Goal: Task Accomplishment & Management: Complete application form

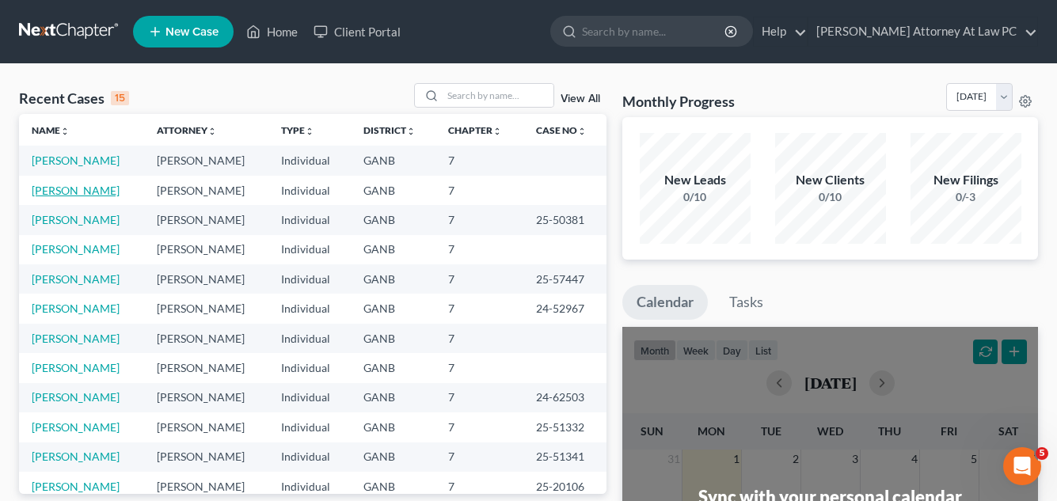
click at [59, 190] on link "[PERSON_NAME]" at bounding box center [76, 190] width 88 height 13
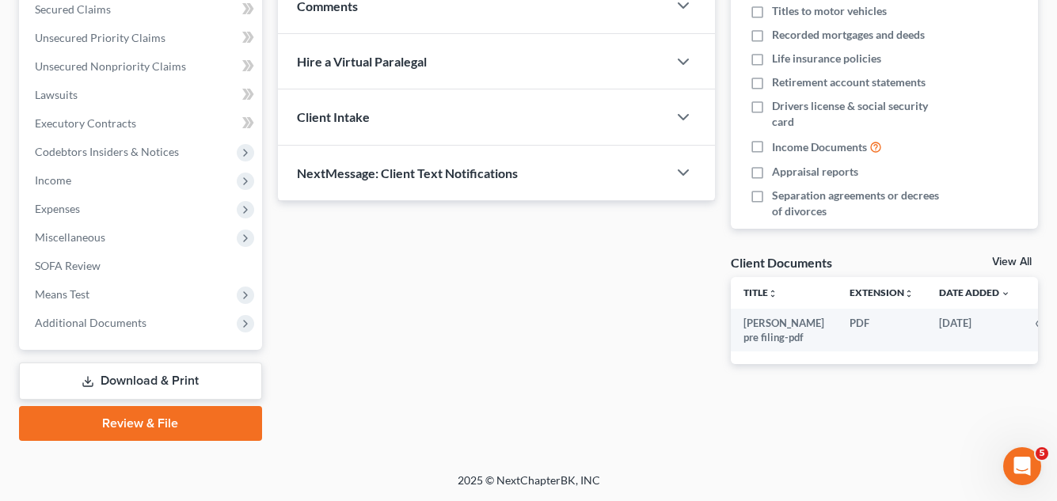
scroll to position [261, 0]
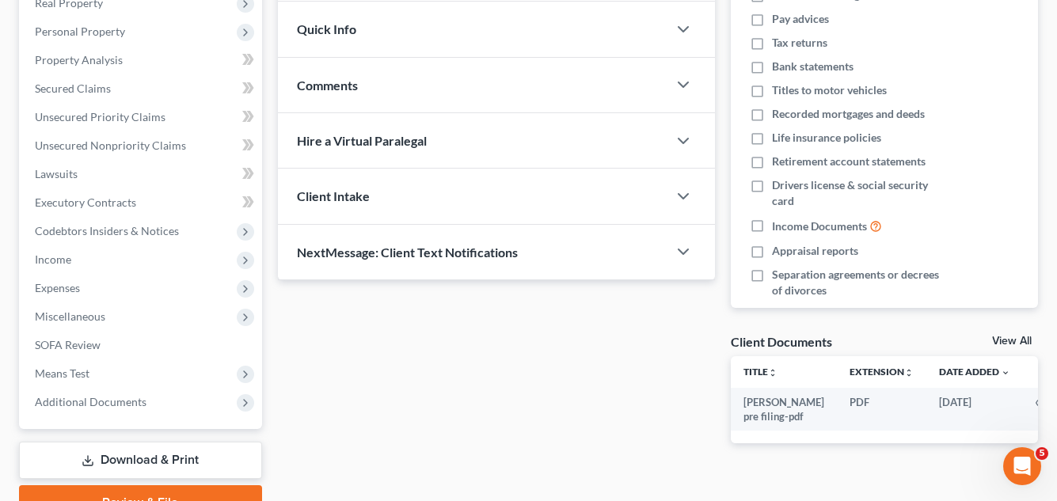
click at [169, 462] on link "Download & Print" at bounding box center [140, 460] width 243 height 37
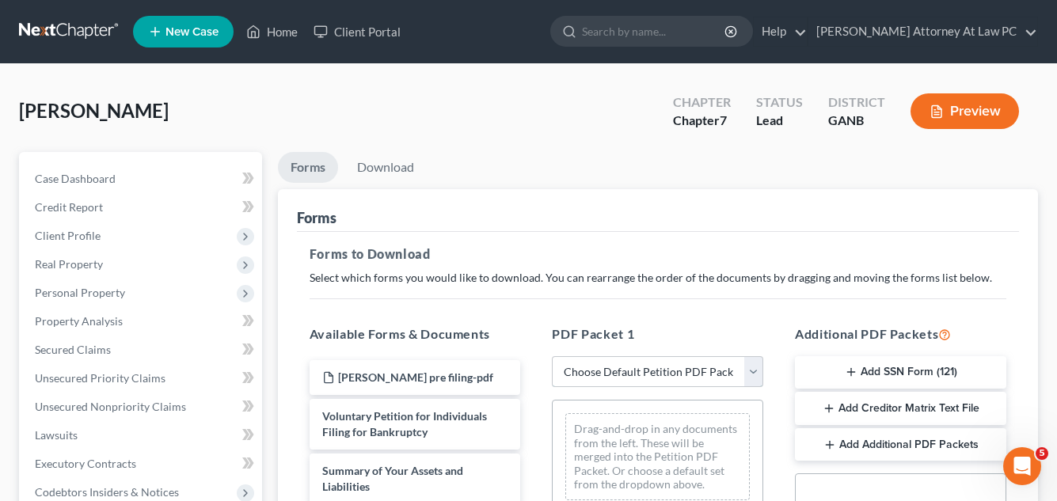
click at [750, 375] on select "Choose Default Petition PDF Packet Complete Bankruptcy Petition (all forms and …" at bounding box center [657, 372] width 211 height 32
select select "0"
click at [552, 356] on select "Choose Default Petition PDF Packet Complete Bankruptcy Petition (all forms and …" at bounding box center [657, 372] width 211 height 32
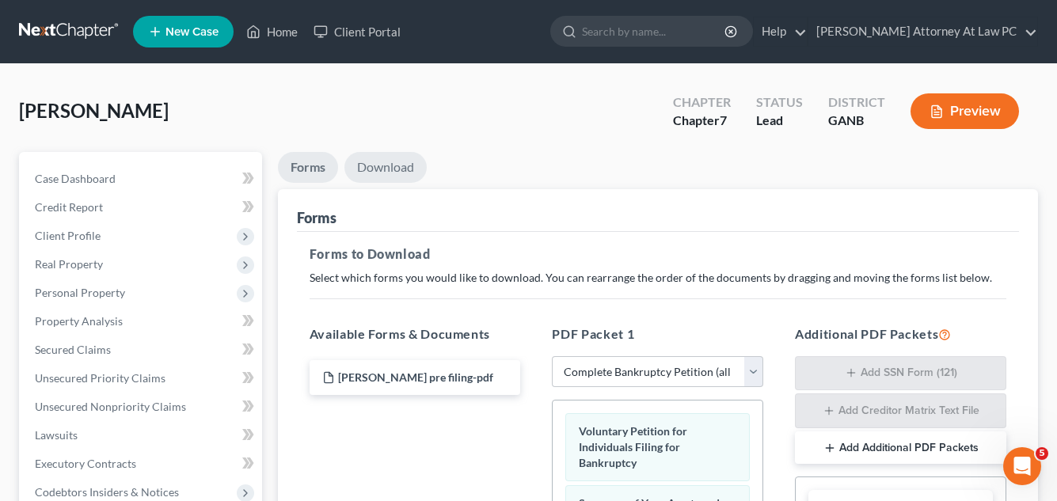
click at [398, 170] on link "Download" at bounding box center [385, 167] width 82 height 31
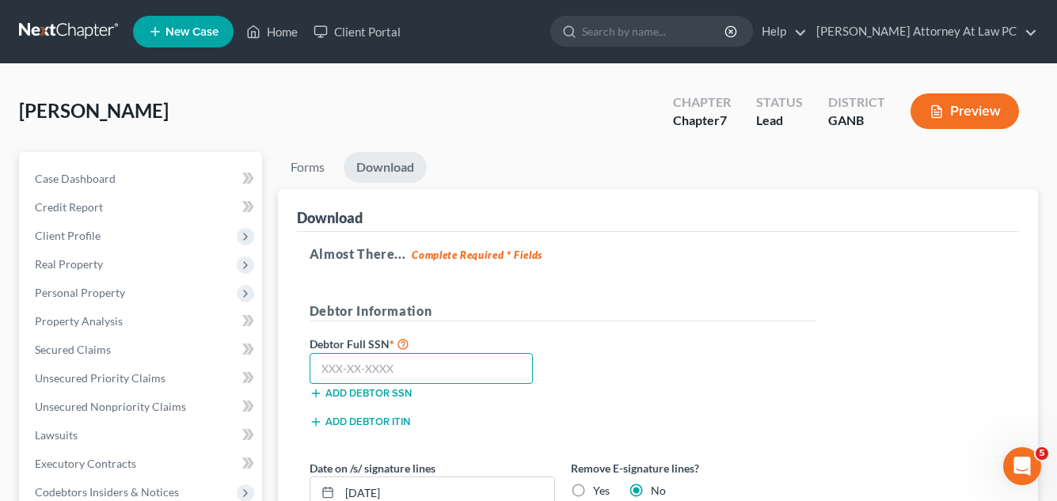
click at [344, 371] on input "text" at bounding box center [422, 369] width 224 height 32
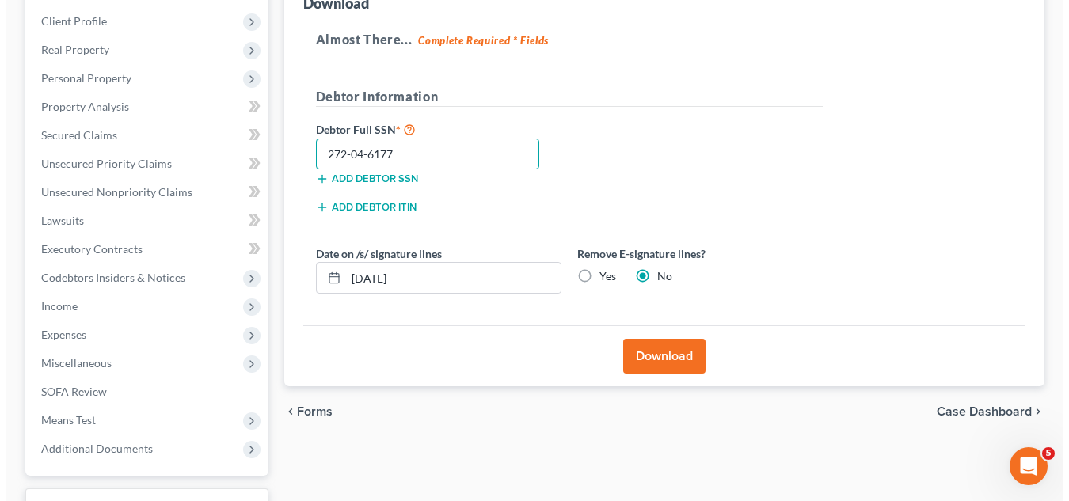
scroll to position [238, 0]
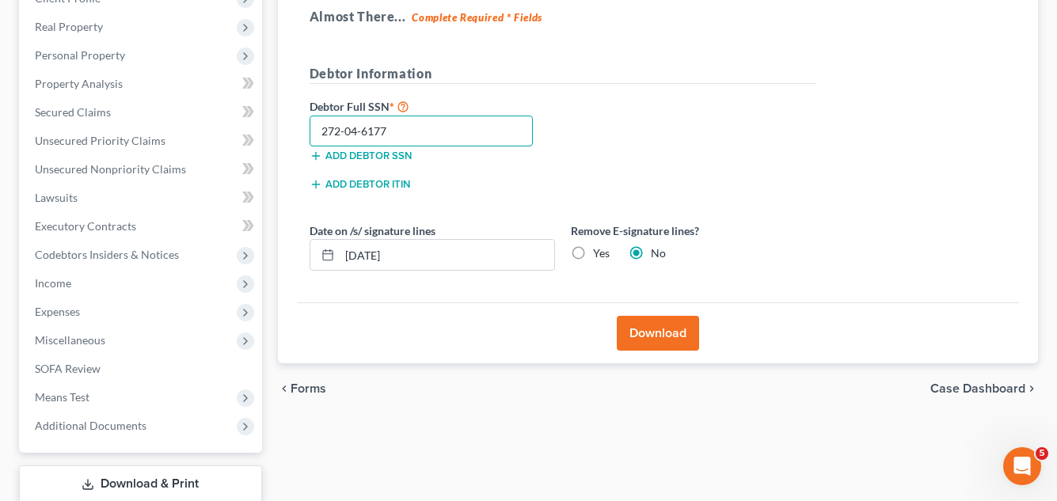
type input "272-04-6177"
click at [651, 336] on button "Download" at bounding box center [658, 333] width 82 height 35
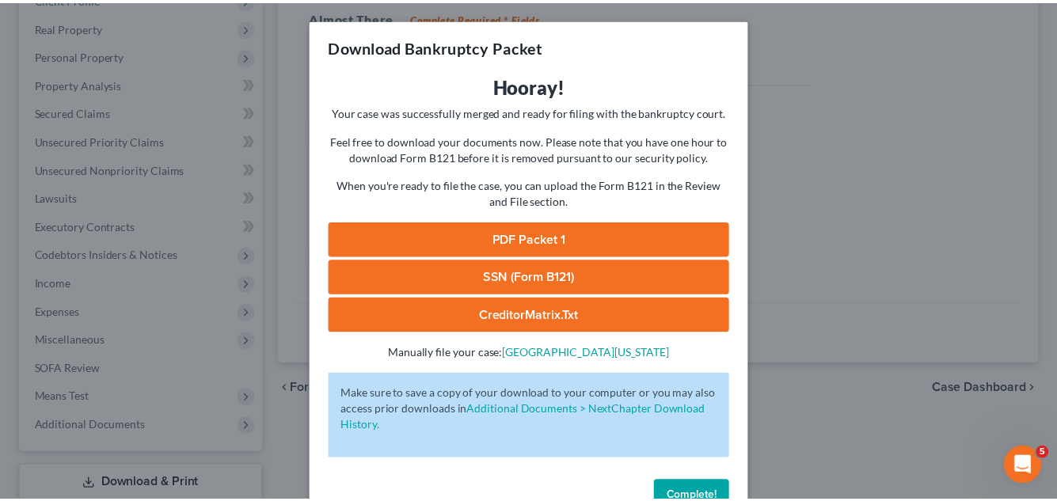
scroll to position [44, 0]
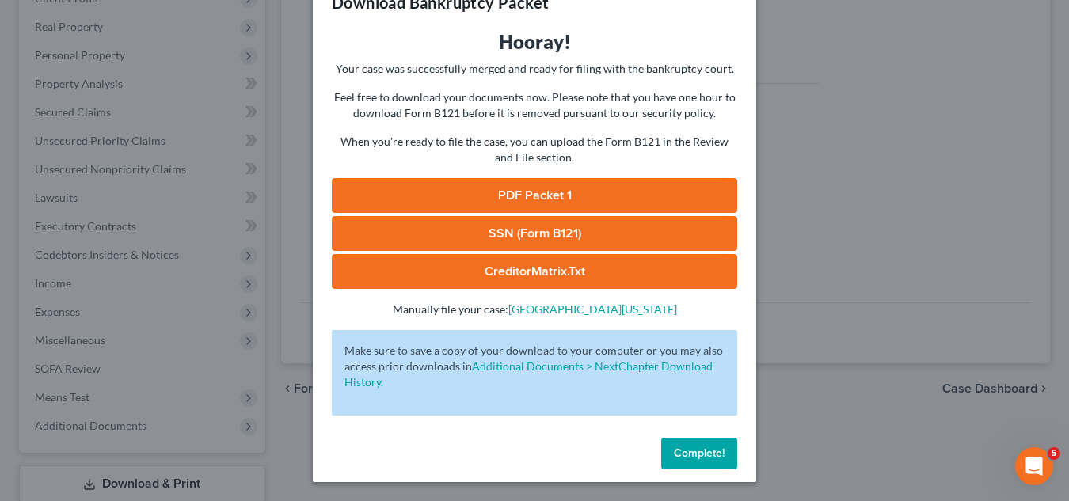
click at [572, 234] on link "SSN (Form B121)" at bounding box center [534, 233] width 405 height 35
click at [519, 195] on link "PDF Packet 1" at bounding box center [534, 195] width 405 height 35
click at [689, 447] on span "Complete!" at bounding box center [699, 453] width 51 height 13
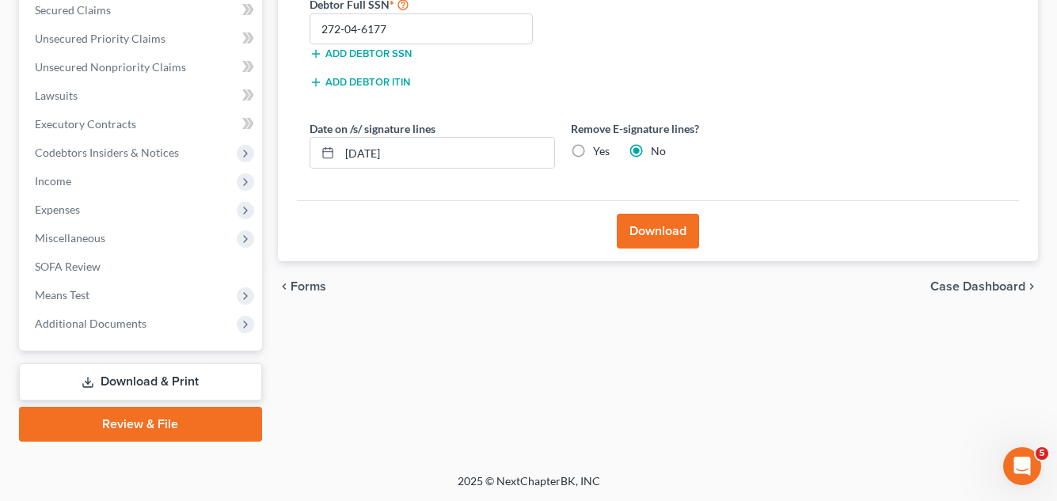
scroll to position [341, 0]
click at [155, 421] on link "Review & File" at bounding box center [140, 423] width 243 height 35
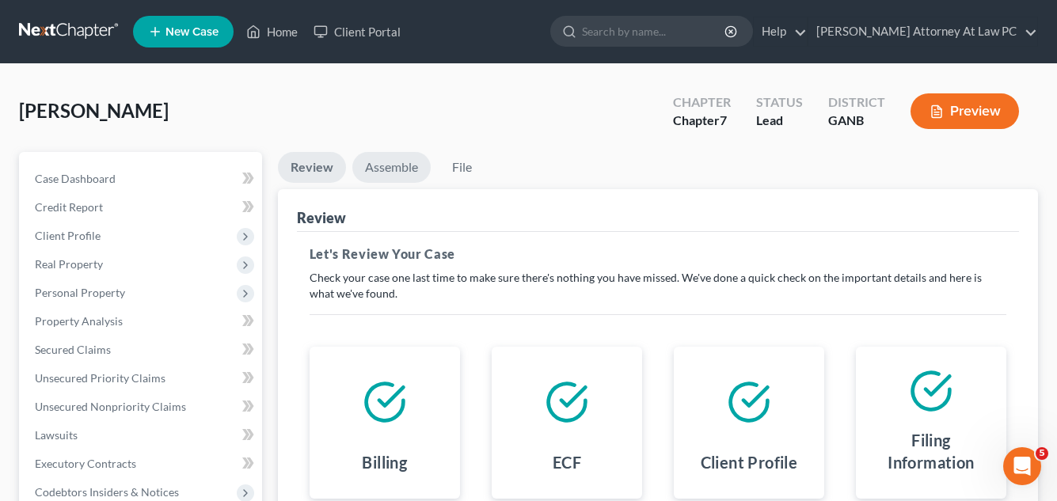
click at [385, 162] on link "Assemble" at bounding box center [391, 167] width 78 height 31
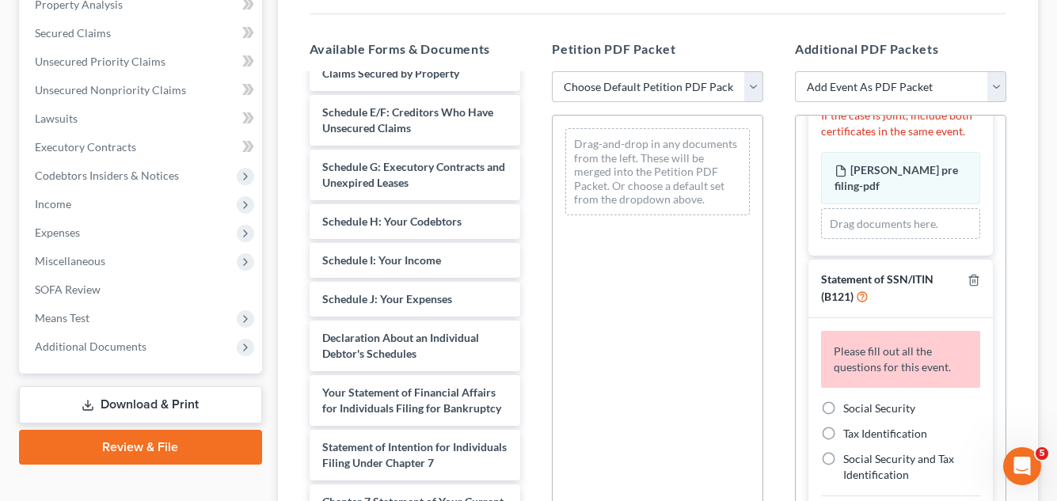
scroll to position [127, 0]
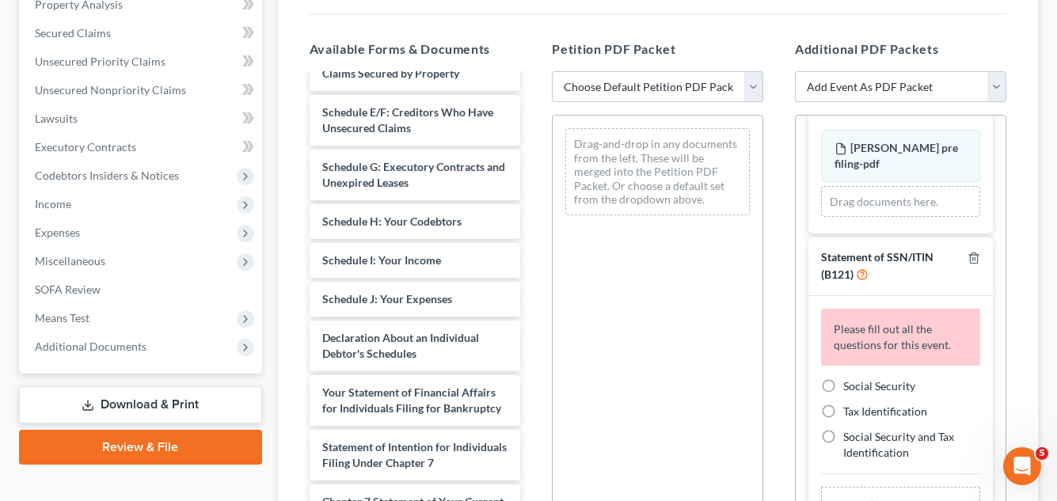
click at [843, 388] on label "Social Security" at bounding box center [879, 387] width 72 height 16
click at [850, 388] on input "Social Security" at bounding box center [855, 384] width 10 height 10
radio input "true"
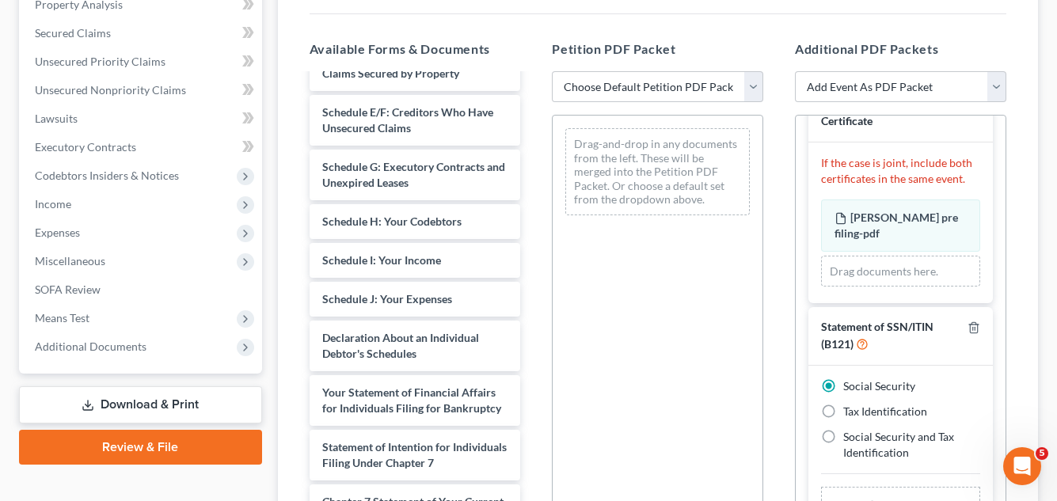
scroll to position [508, 0]
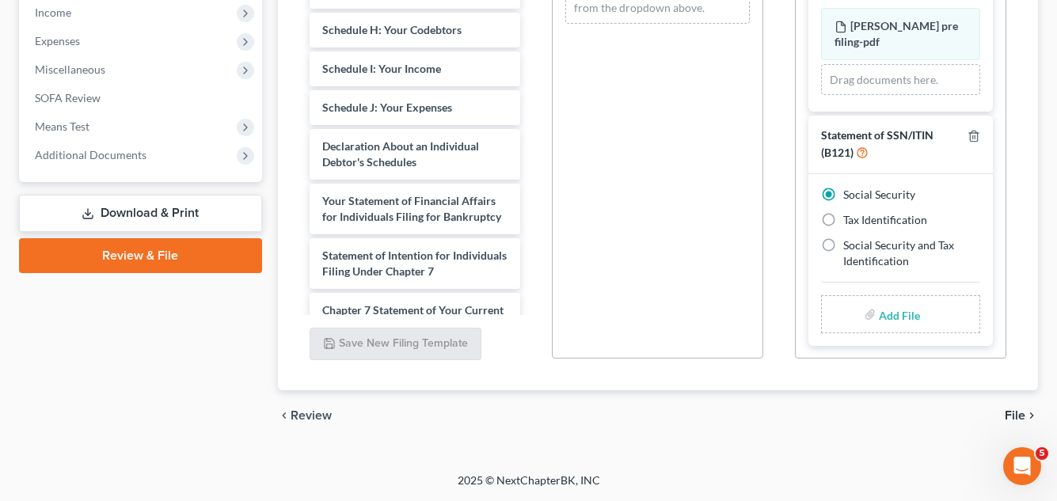
click at [893, 320] on input "file" at bounding box center [898, 314] width 38 height 29
type input "C:\fakepath\Clarke social security form.pdf"
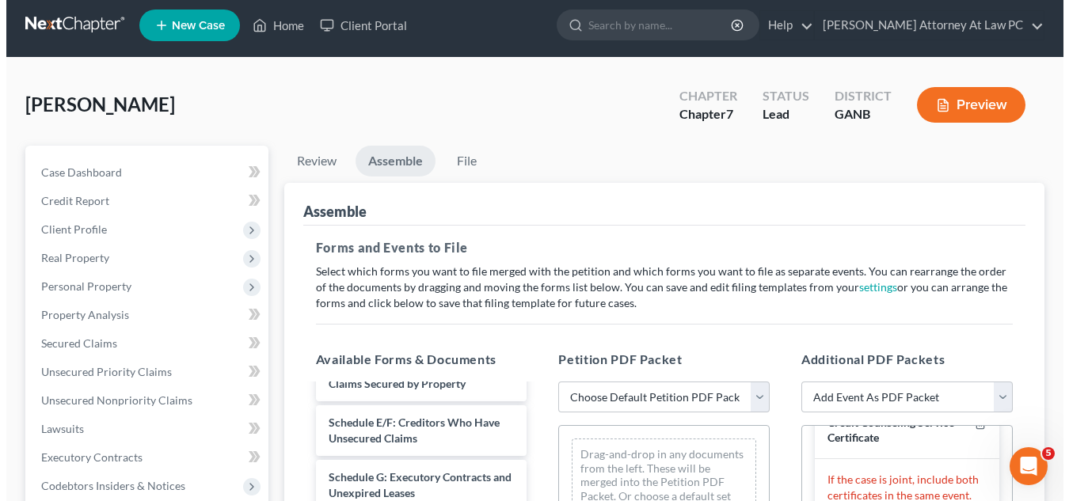
scroll to position [0, 0]
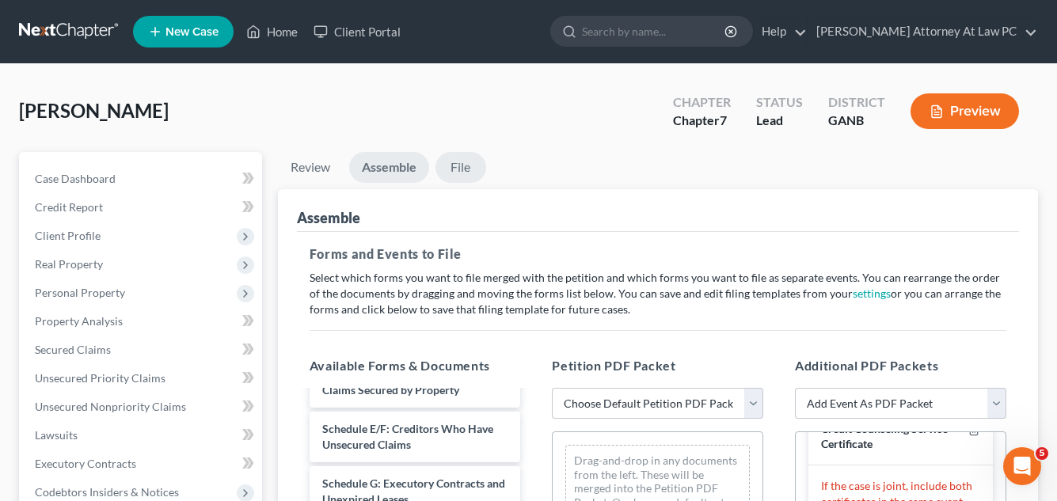
click at [464, 169] on link "File" at bounding box center [461, 167] width 51 height 31
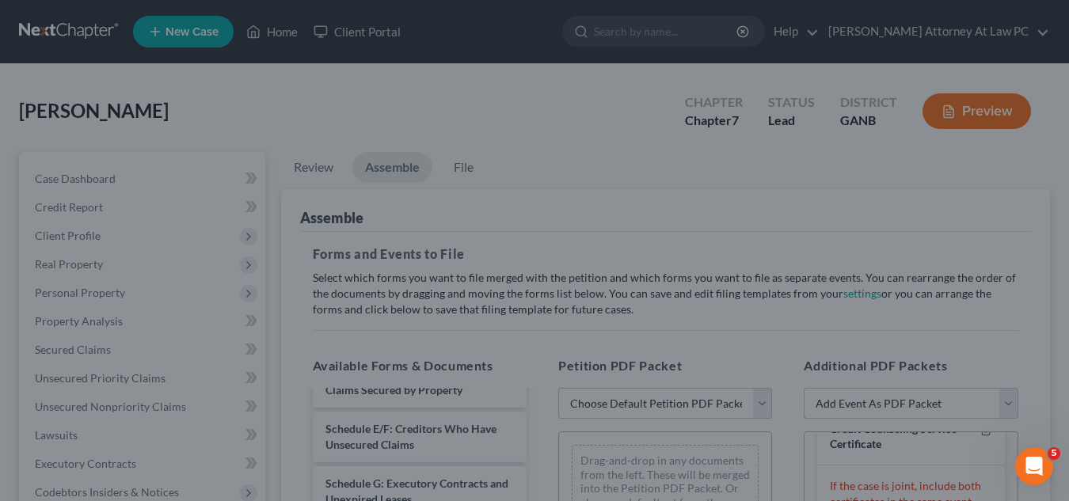
click at [801, 367] on div "Ready to File Your Case? Please make sure your packet is properly assembled bef…" at bounding box center [534, 250] width 1069 height 501
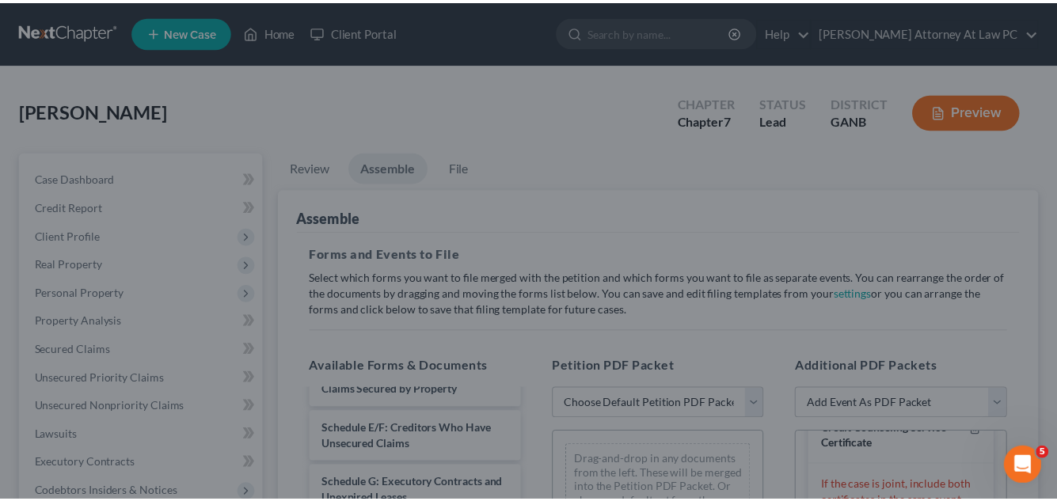
scroll to position [36, 0]
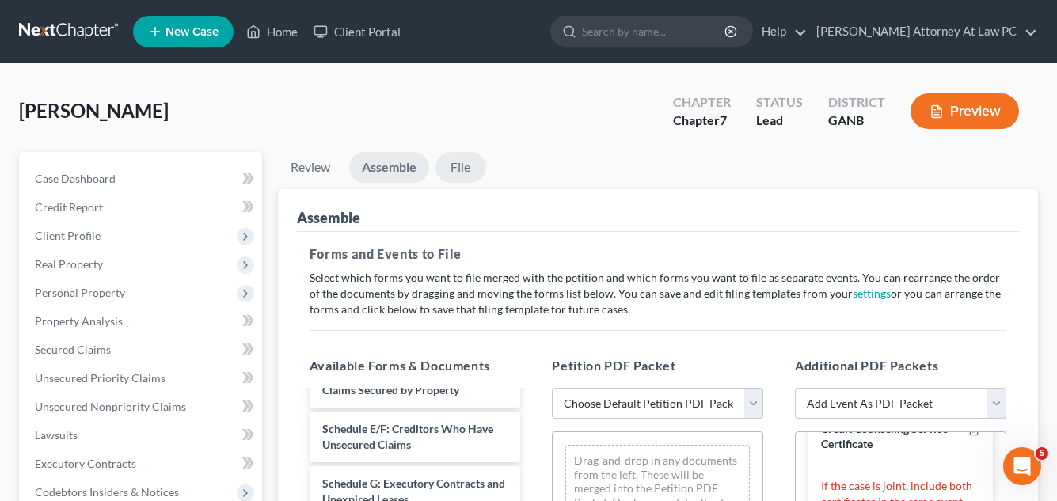
click at [463, 165] on link "File" at bounding box center [461, 167] width 51 height 31
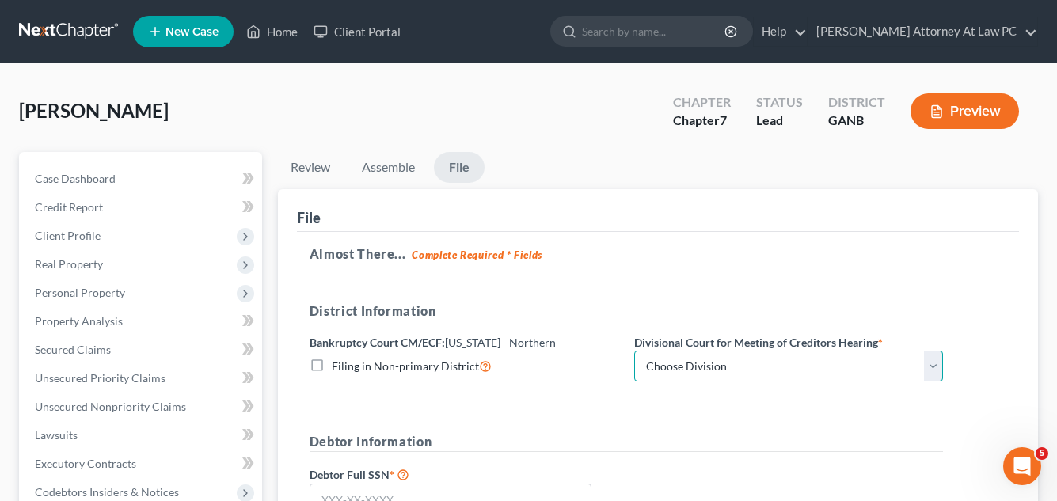
click at [934, 367] on select "Choose Division Atlanta Gainesville Newnan Rome" at bounding box center [788, 367] width 309 height 32
select select "0"
click at [634, 351] on select "Choose Division Atlanta Gainesville Newnan Rome" at bounding box center [788, 367] width 309 height 32
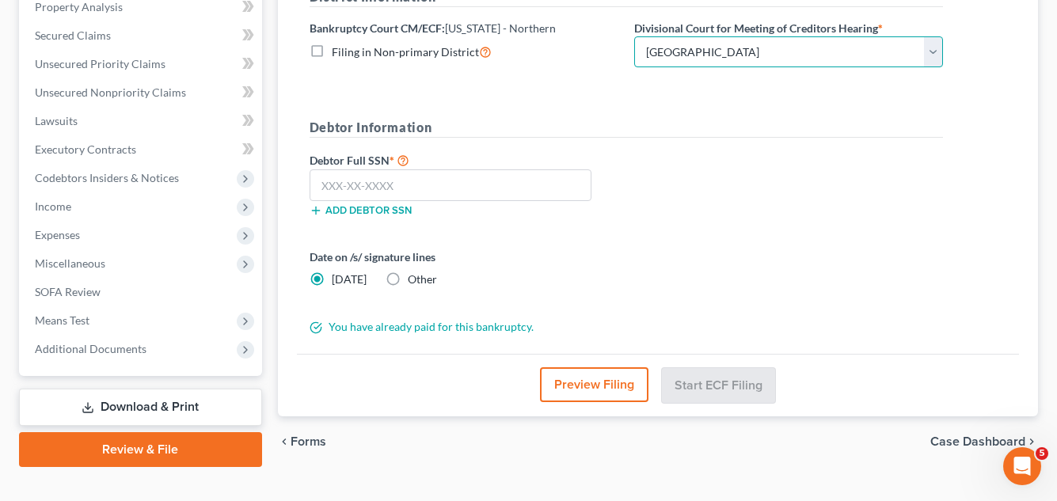
scroll to position [317, 0]
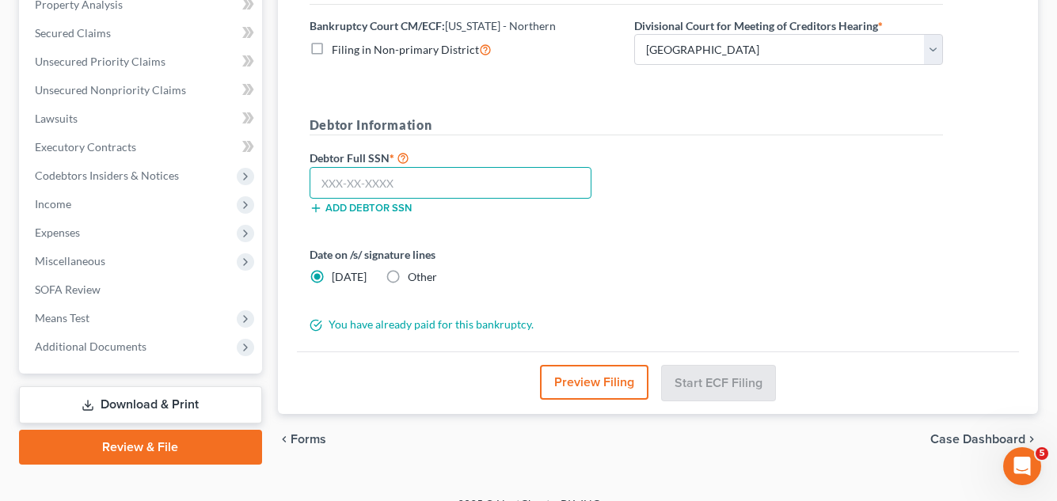
click at [312, 193] on input "text" at bounding box center [451, 183] width 282 height 32
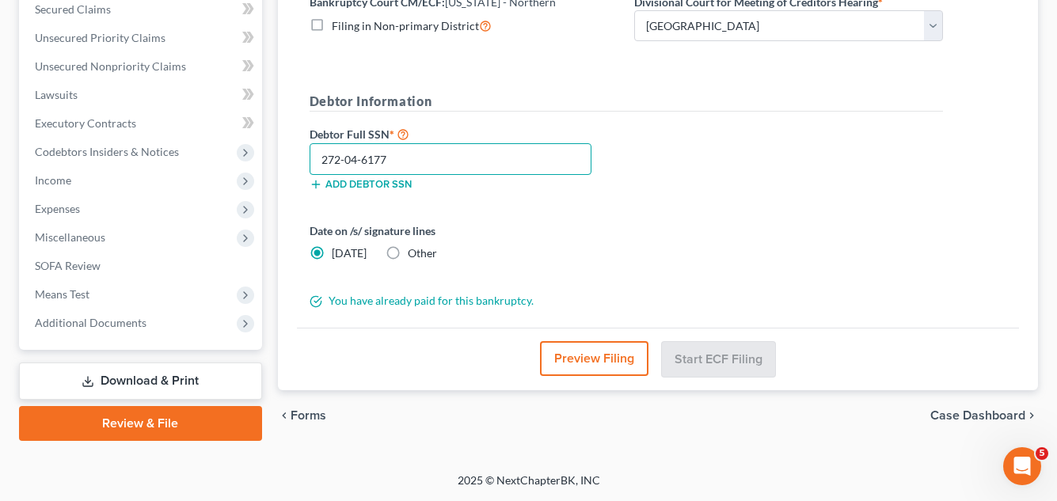
type input "272-04-6177"
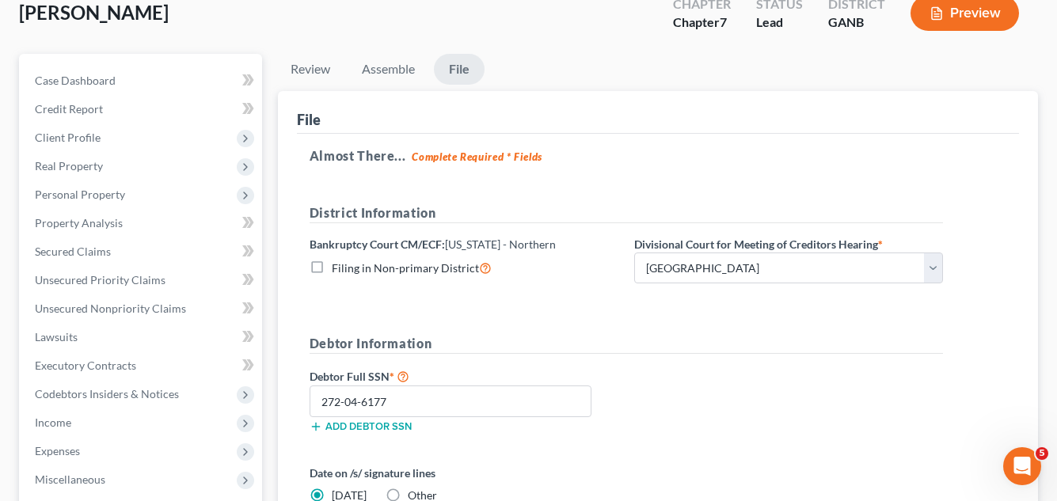
scroll to position [0, 0]
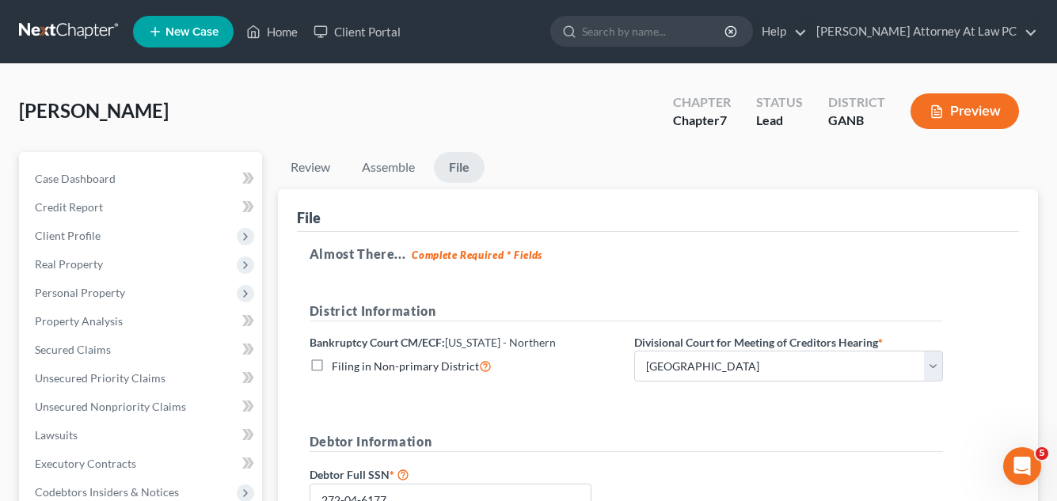
click at [467, 161] on link "File" at bounding box center [459, 167] width 51 height 31
click at [405, 167] on link "Assemble" at bounding box center [388, 167] width 78 height 31
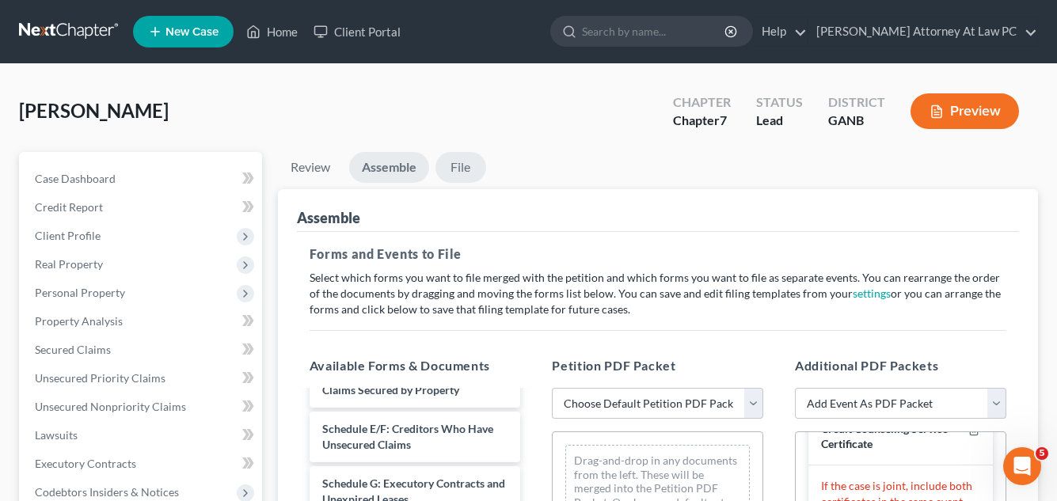
click at [454, 169] on link "File" at bounding box center [461, 167] width 51 height 31
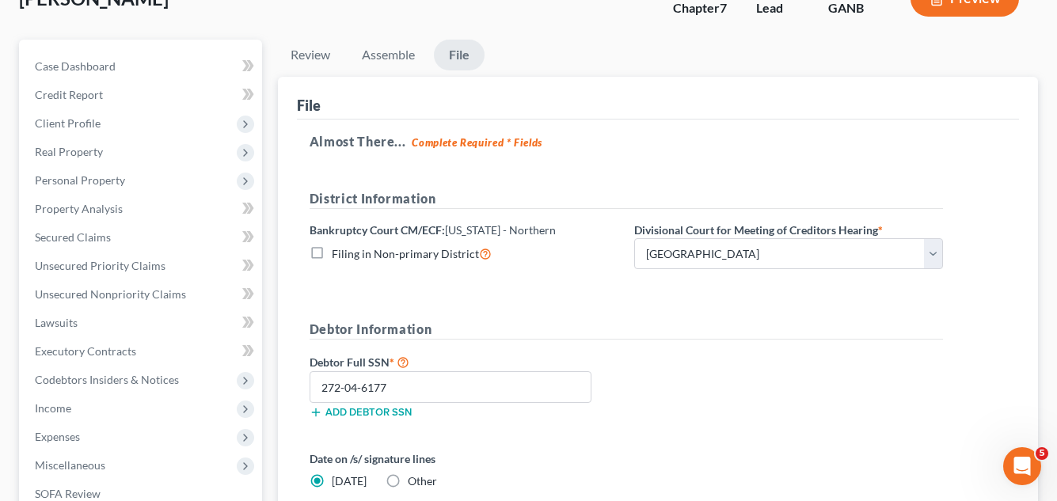
scroll to position [238, 0]
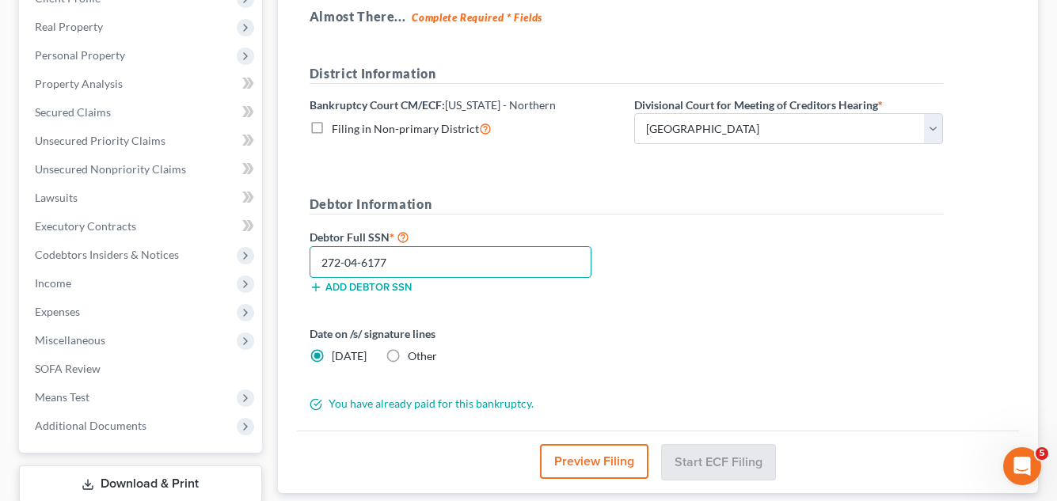
drag, startPoint x: 397, startPoint y: 264, endPoint x: 312, endPoint y: 261, distance: 84.8
click at [312, 261] on input "272-04-6177" at bounding box center [451, 262] width 282 height 32
type input "272-04-6177"
click at [599, 462] on button "Preview Filing" at bounding box center [594, 461] width 108 height 35
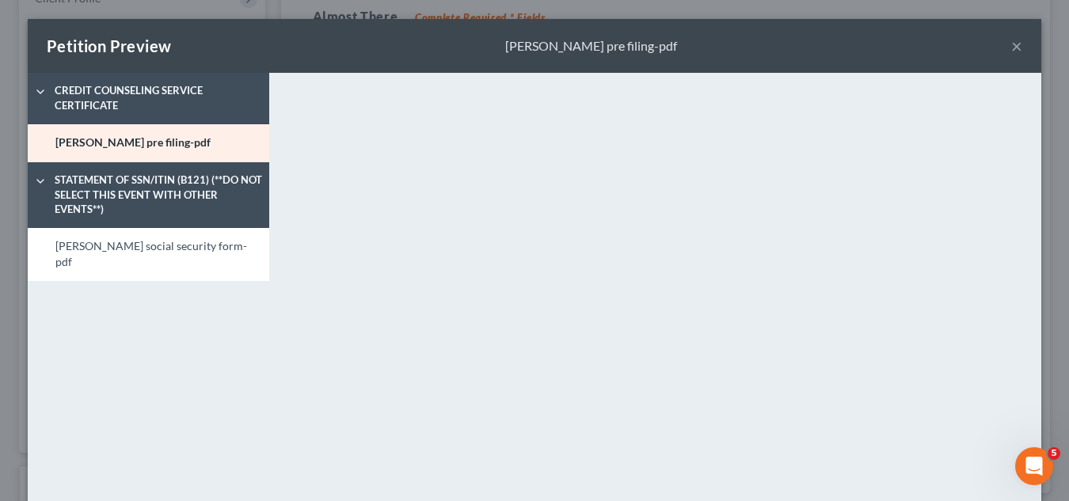
click at [1011, 51] on button "×" at bounding box center [1016, 45] width 11 height 19
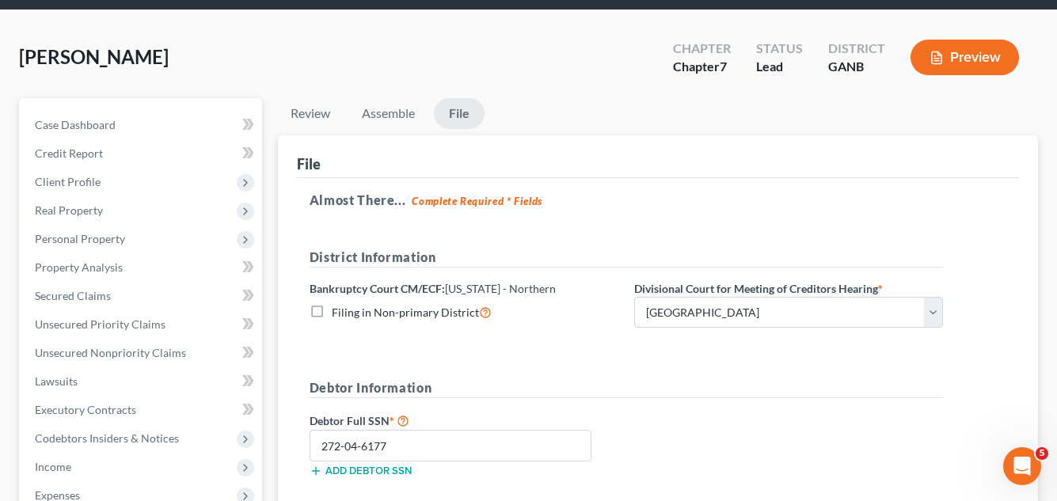
scroll to position [0, 0]
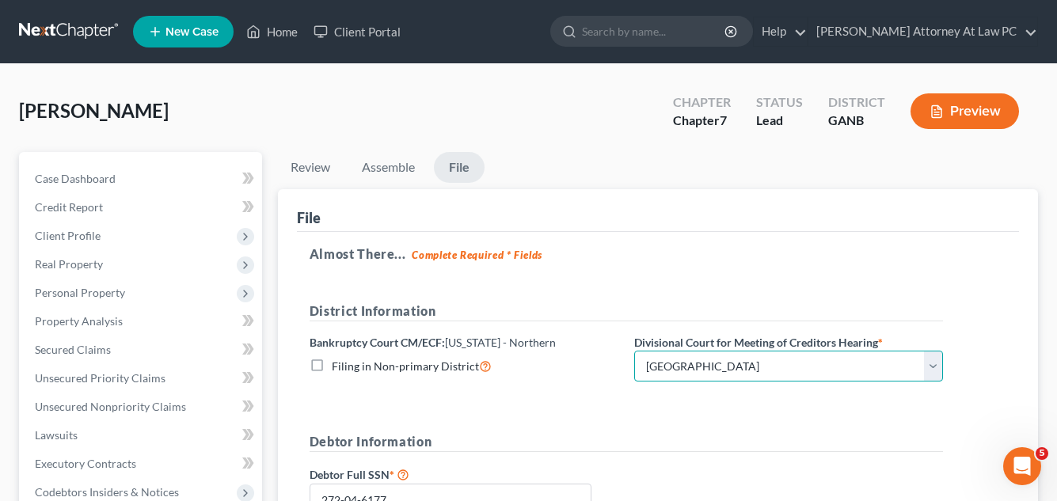
click at [698, 375] on select "Choose Division Atlanta Gainesville Newnan Rome" at bounding box center [788, 367] width 309 height 32
click at [634, 351] on select "Choose Division Atlanta Gainesville Newnan Rome" at bounding box center [788, 367] width 309 height 32
click at [458, 174] on link "File" at bounding box center [459, 167] width 51 height 31
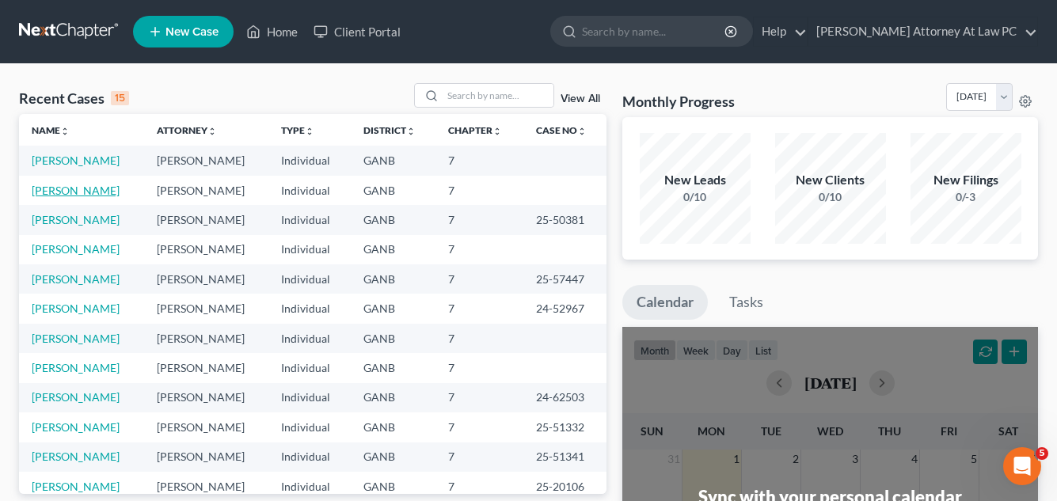
click at [77, 192] on link "[PERSON_NAME]" at bounding box center [76, 190] width 88 height 13
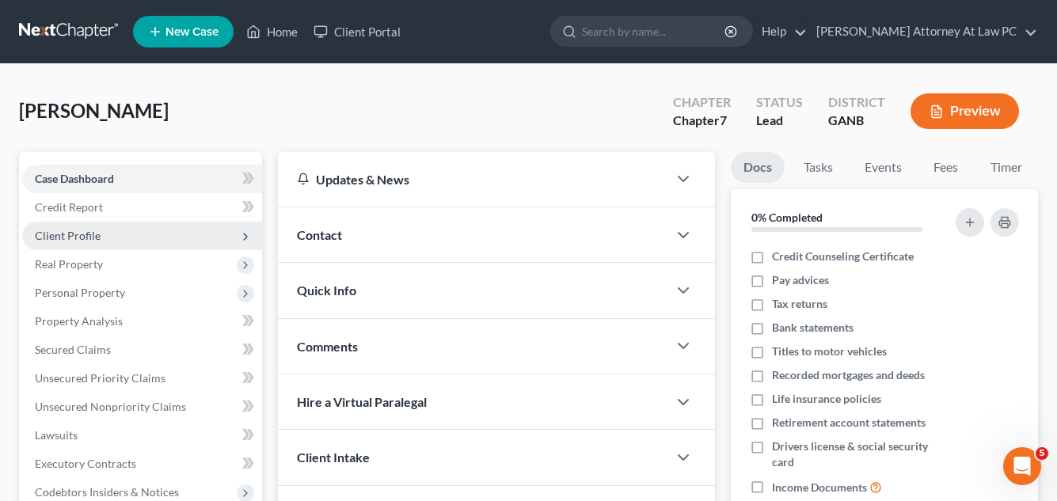
click at [81, 234] on span "Client Profile" at bounding box center [68, 235] width 66 height 13
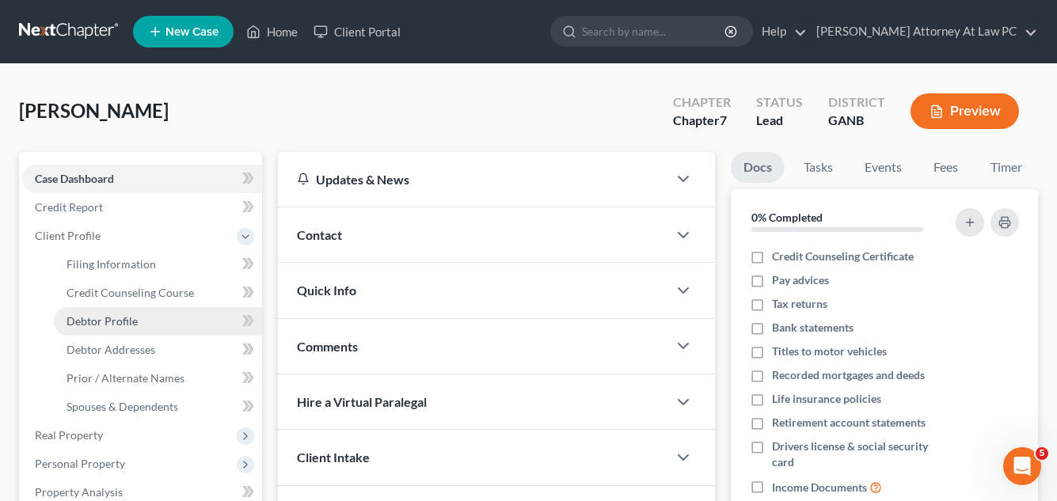
click at [102, 321] on span "Debtor Profile" at bounding box center [102, 320] width 71 height 13
select select "1"
select select "3"
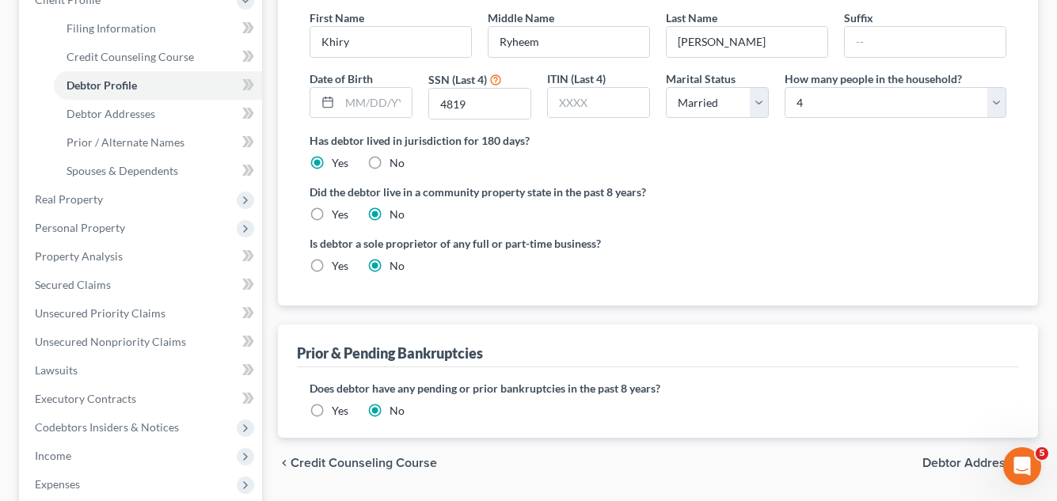
scroll to position [238, 0]
click at [332, 266] on label "Yes" at bounding box center [340, 265] width 17 height 16
click at [338, 266] on input "Yes" at bounding box center [343, 262] width 10 height 10
radio input "true"
radio input "false"
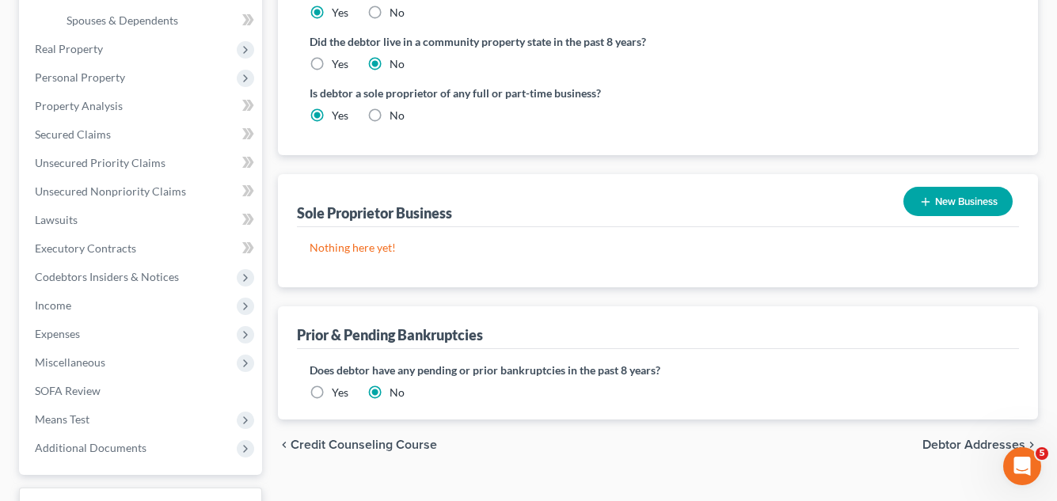
scroll to position [396, 0]
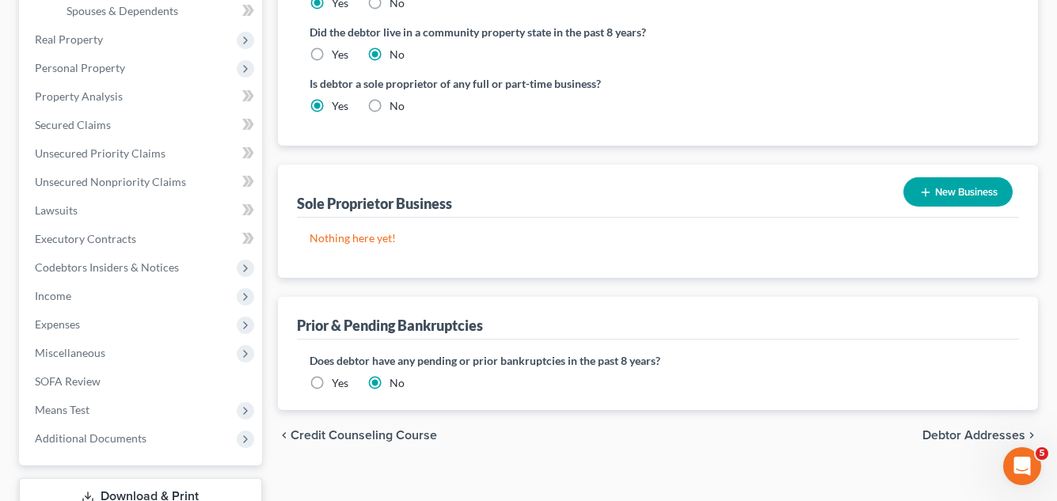
click at [935, 188] on button "New Business" at bounding box center [958, 191] width 109 height 29
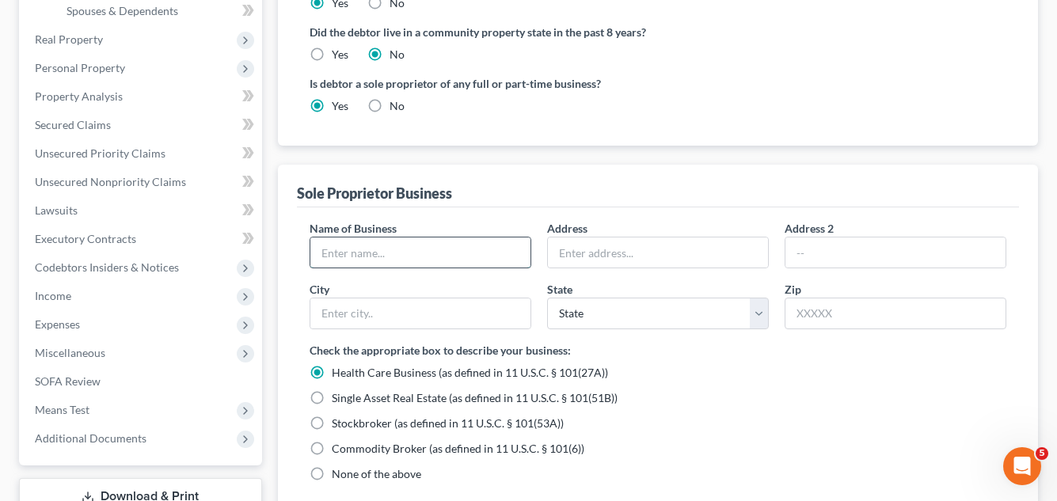
click at [319, 256] on input "text" at bounding box center [420, 253] width 220 height 30
click at [93, 386] on span "SOFA Review" at bounding box center [68, 381] width 66 height 13
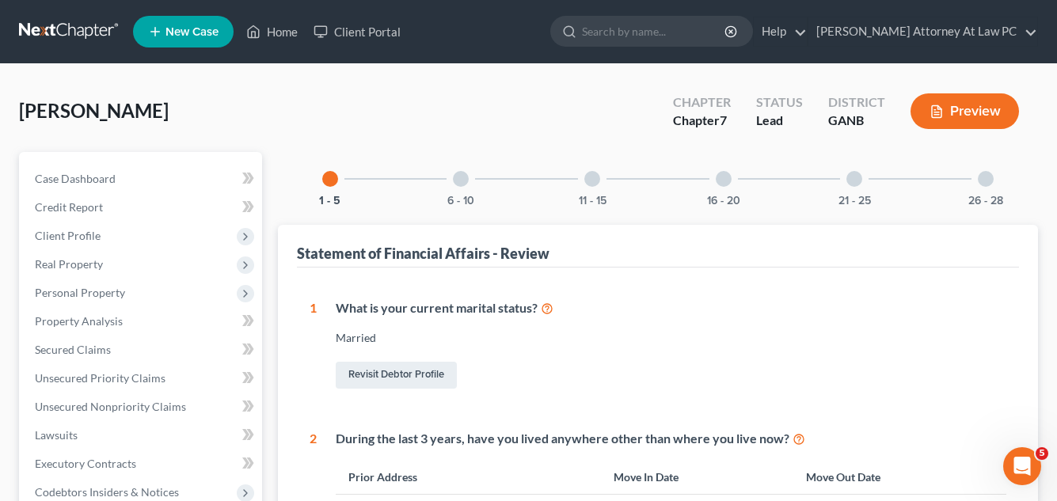
click at [853, 183] on div at bounding box center [855, 179] width 16 height 16
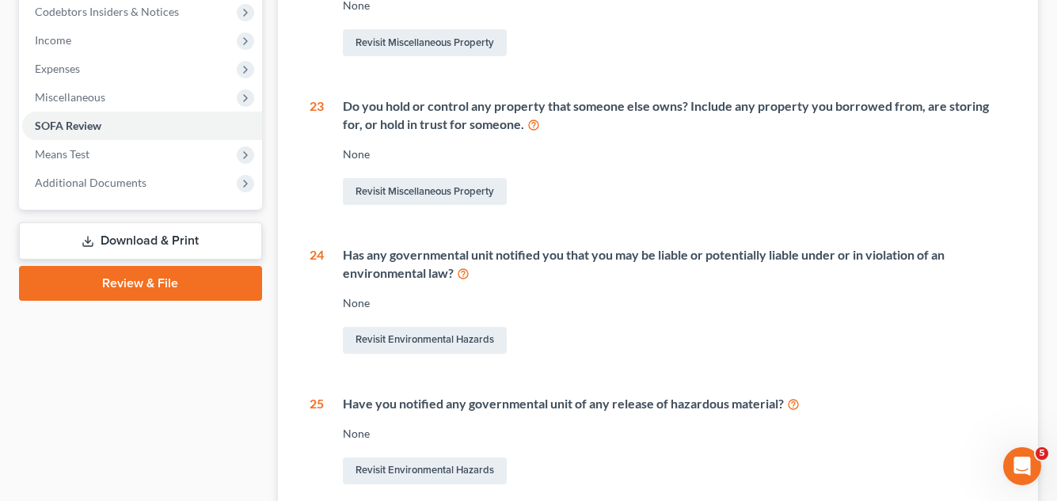
scroll to position [158, 0]
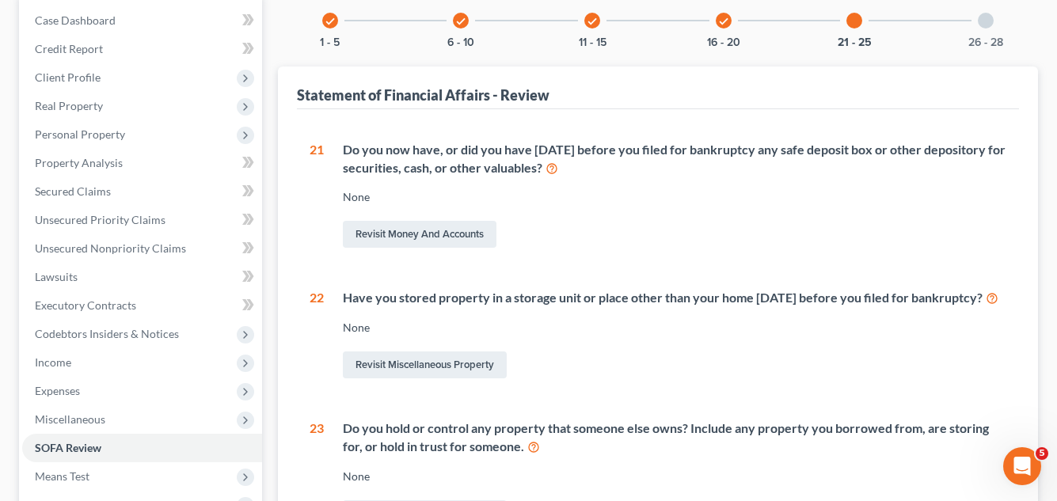
click at [987, 19] on div at bounding box center [986, 21] width 16 height 16
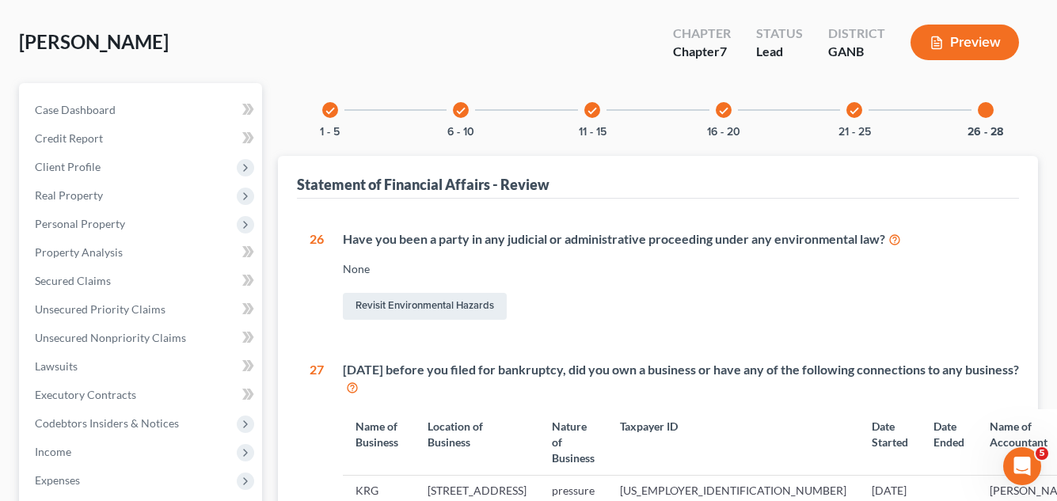
scroll to position [0, 0]
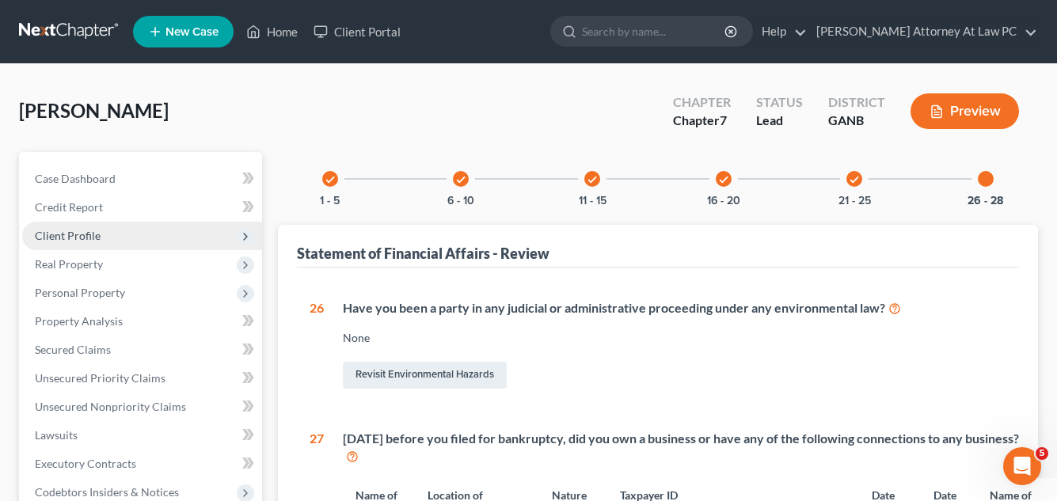
click at [70, 237] on span "Client Profile" at bounding box center [68, 235] width 66 height 13
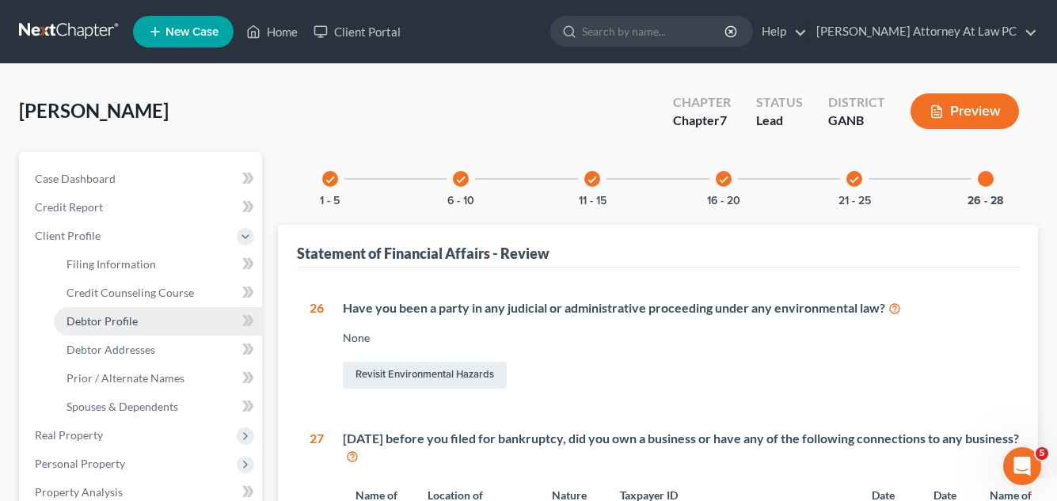
click at [119, 314] on span "Debtor Profile" at bounding box center [102, 320] width 71 height 13
select select "1"
select select "3"
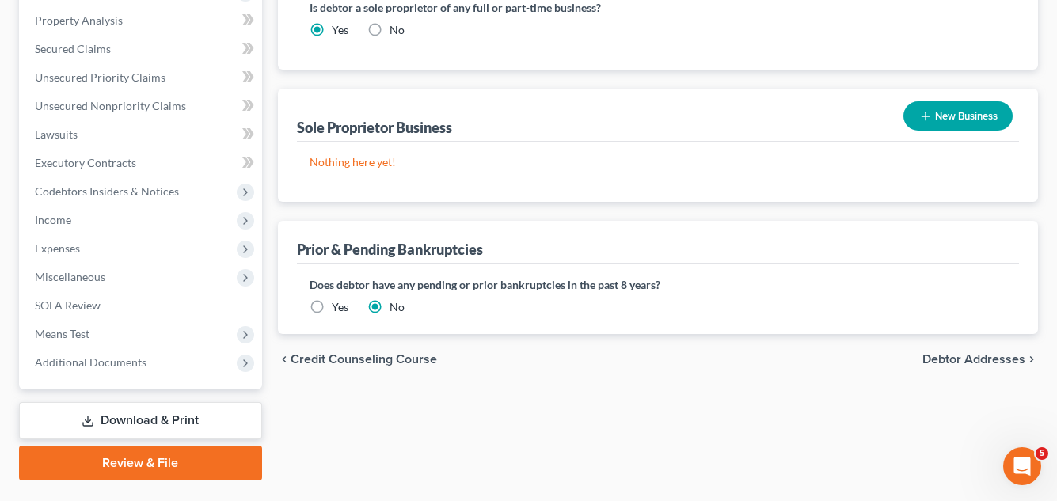
scroll to position [475, 0]
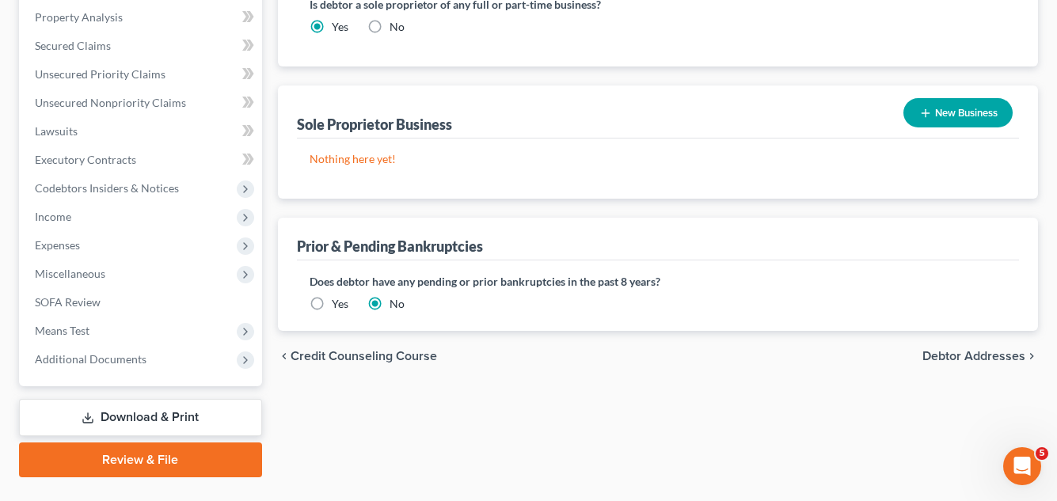
click at [946, 118] on button "New Business" at bounding box center [958, 112] width 109 height 29
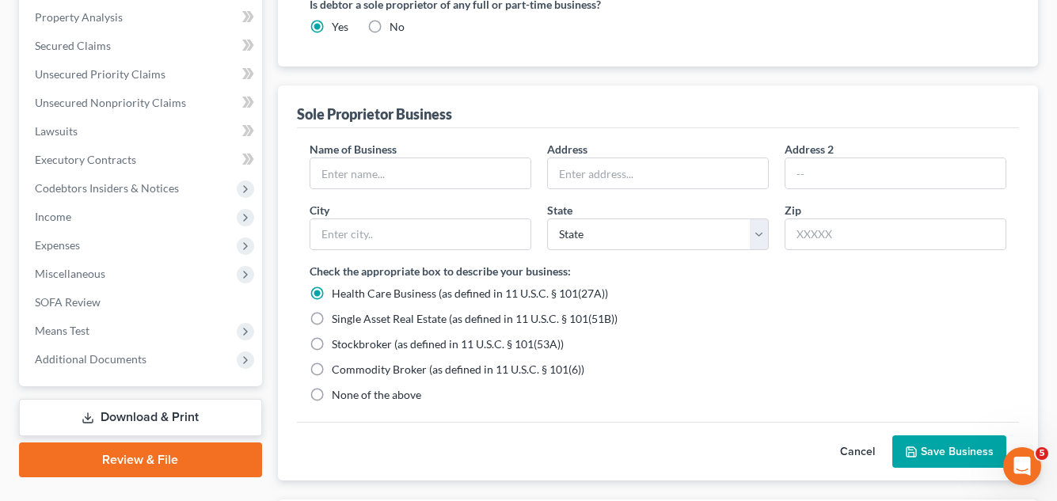
click at [332, 398] on label "None of the above" at bounding box center [376, 395] width 89 height 16
click at [338, 398] on input "None of the above" at bounding box center [343, 392] width 10 height 10
radio input "true"
radio input "false"
click at [344, 177] on input "text" at bounding box center [420, 173] width 220 height 30
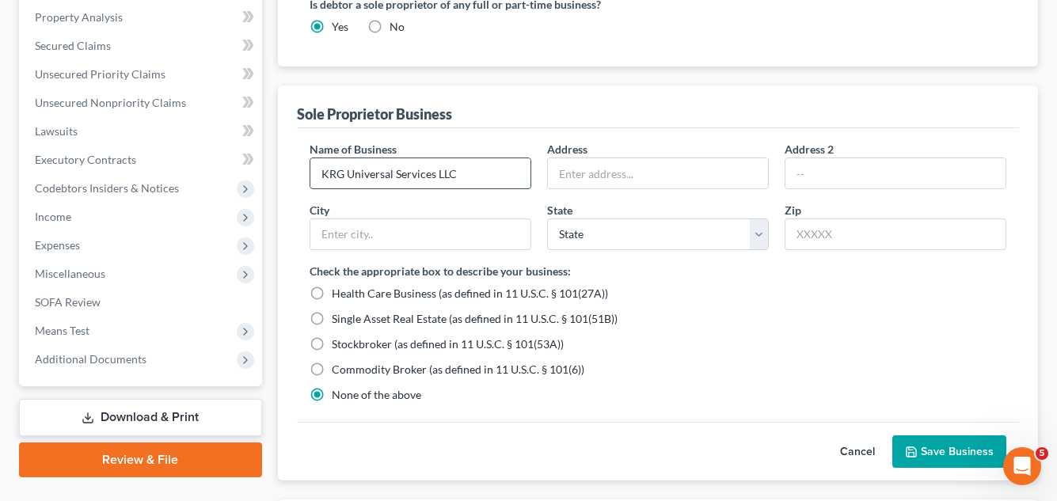
type input "KRG Universal Services LLC"
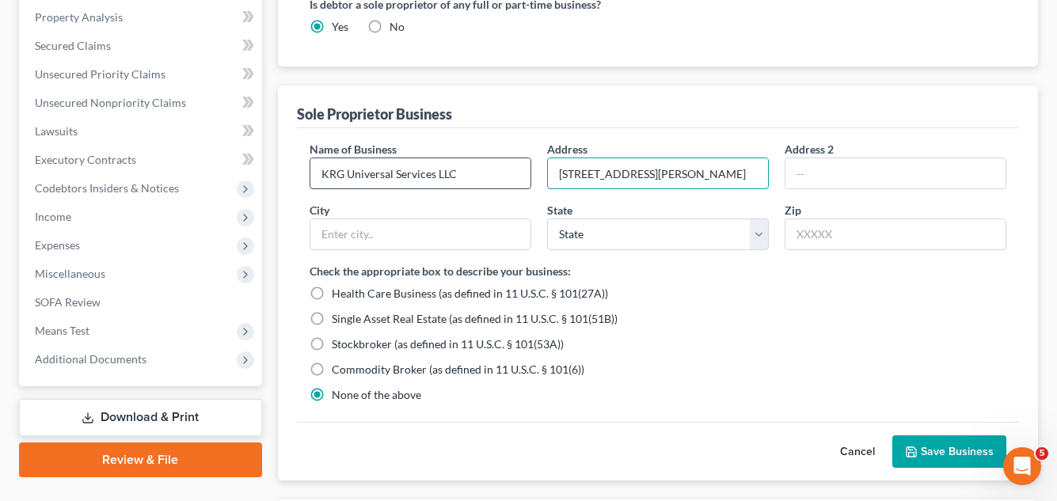
type input "[STREET_ADDRESS][PERSON_NAME]"
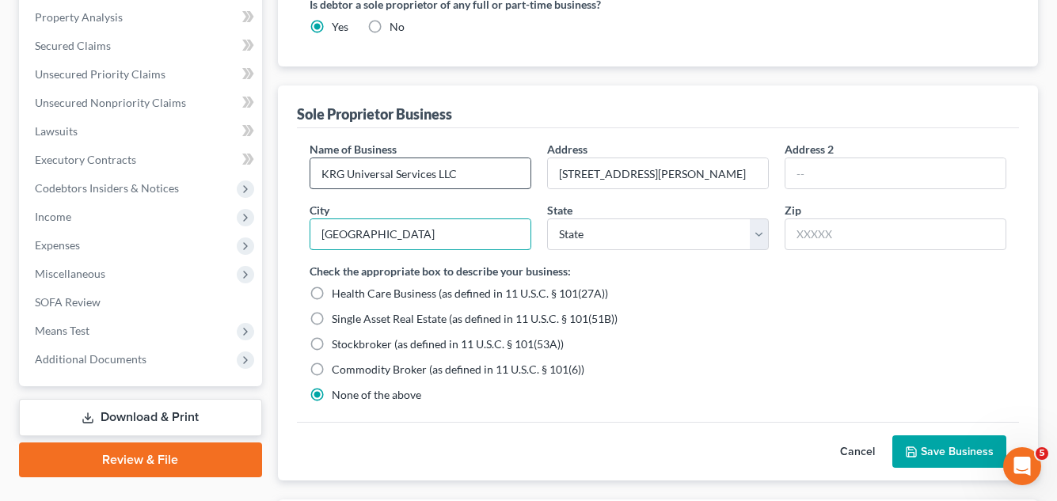
type input "[GEOGRAPHIC_DATA]"
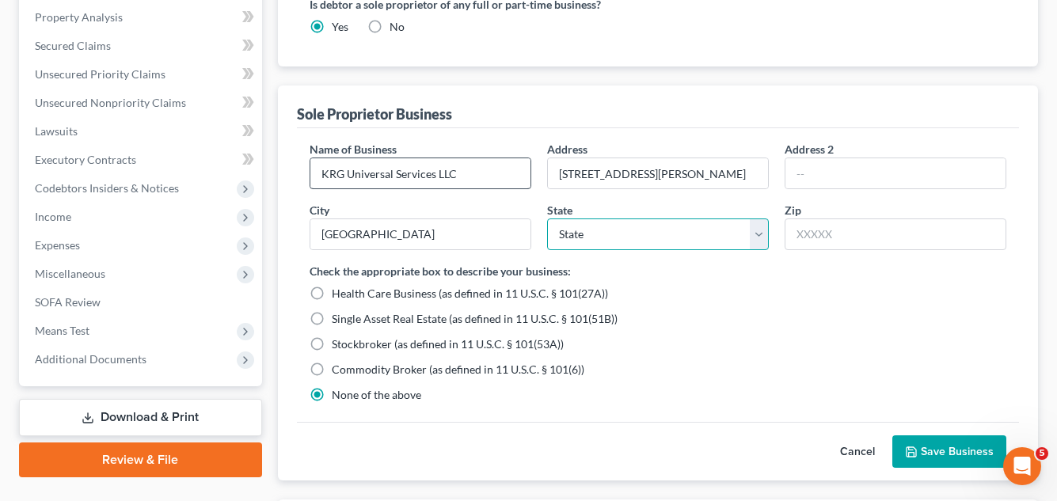
select select "10"
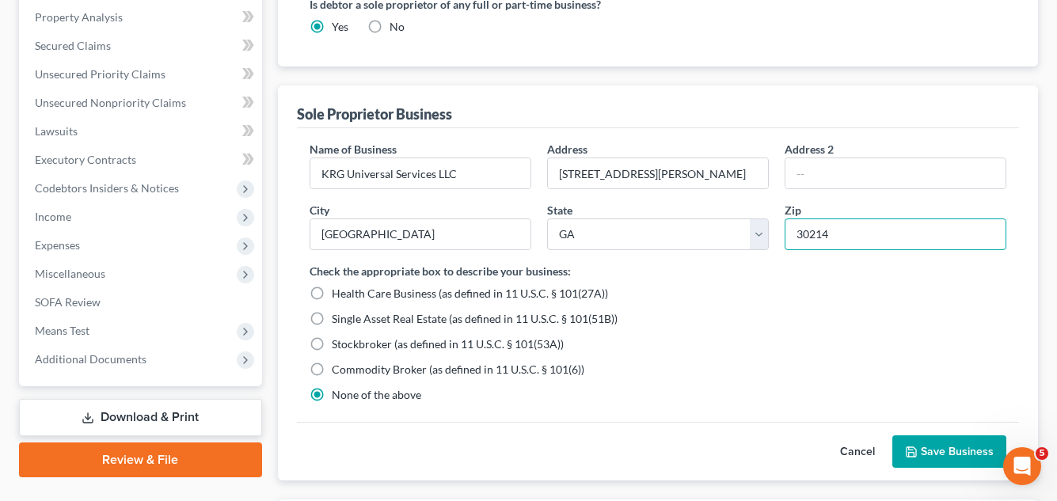
type input "30214"
click at [944, 455] on button "Save Business" at bounding box center [949, 452] width 114 height 33
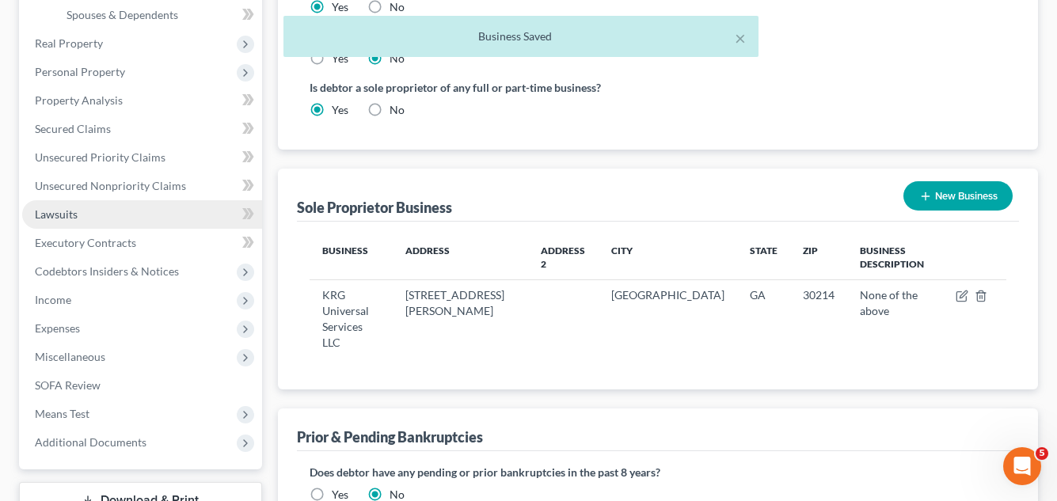
scroll to position [396, 0]
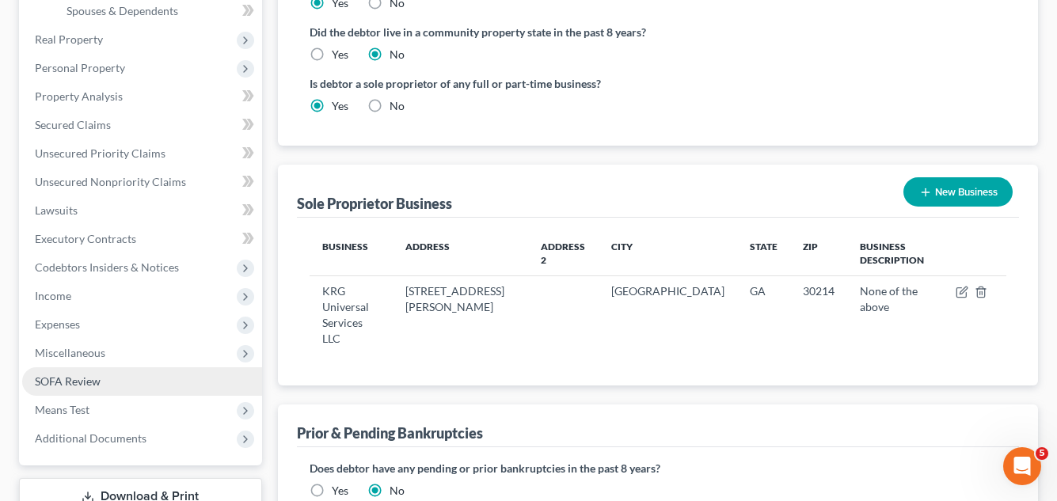
click at [115, 384] on link "SOFA Review" at bounding box center [142, 381] width 240 height 29
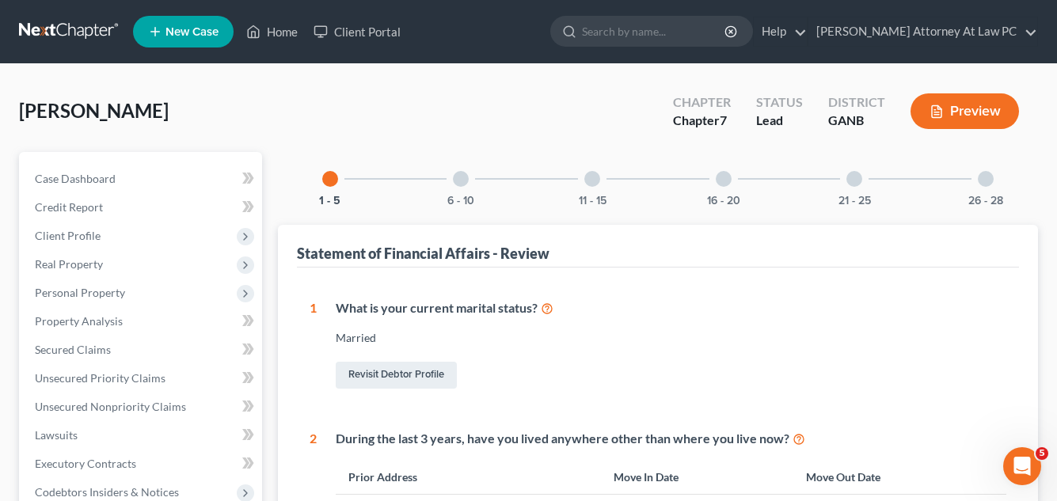
click at [984, 183] on div at bounding box center [986, 179] width 16 height 16
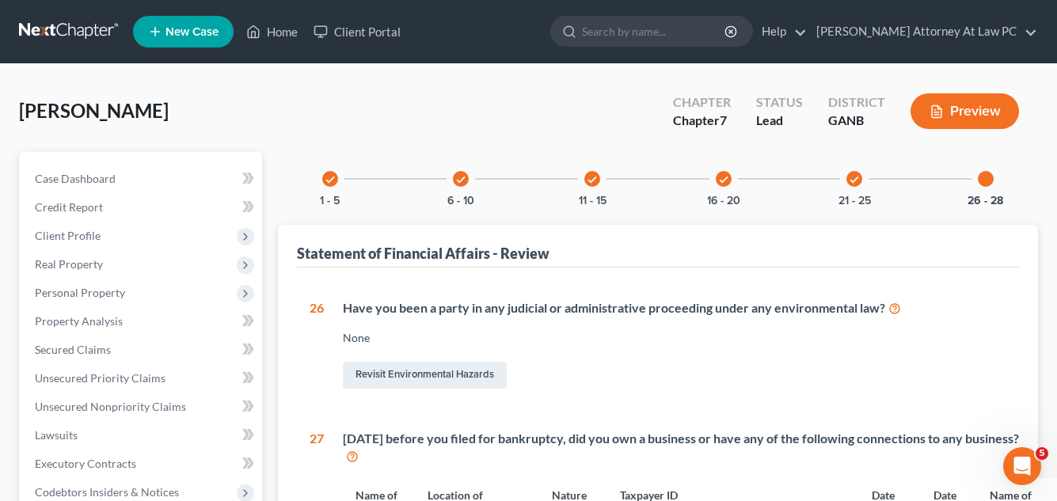
click at [984, 183] on div at bounding box center [986, 179] width 16 height 16
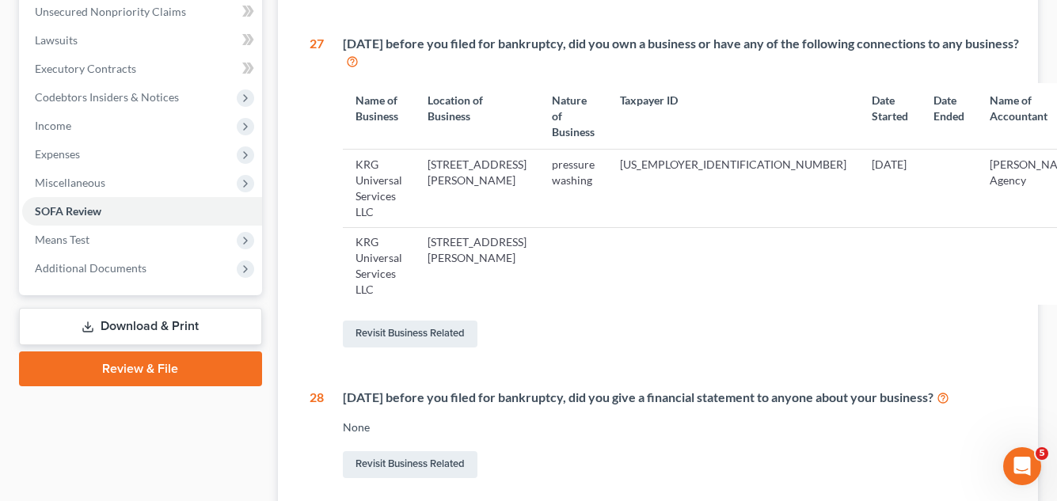
scroll to position [396, 0]
click at [372, 320] on link "Revisit Business Related" at bounding box center [410, 333] width 135 height 27
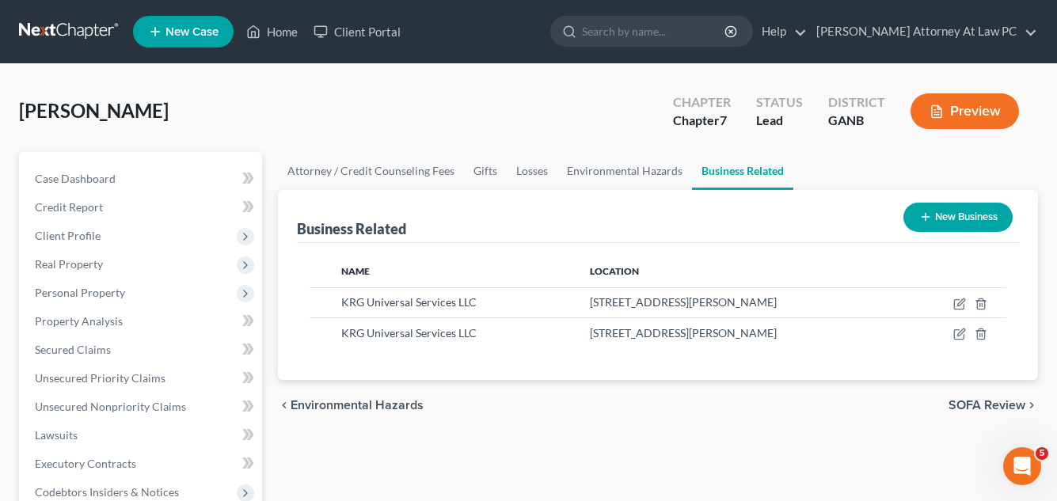
click at [934, 106] on icon "button" at bounding box center [937, 112] width 10 height 12
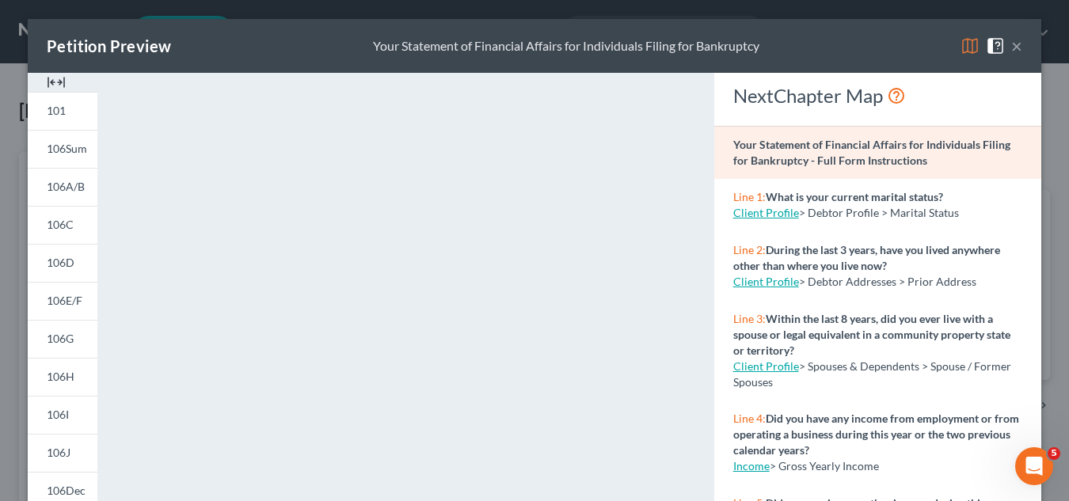
click at [1011, 44] on button "×" at bounding box center [1016, 45] width 11 height 19
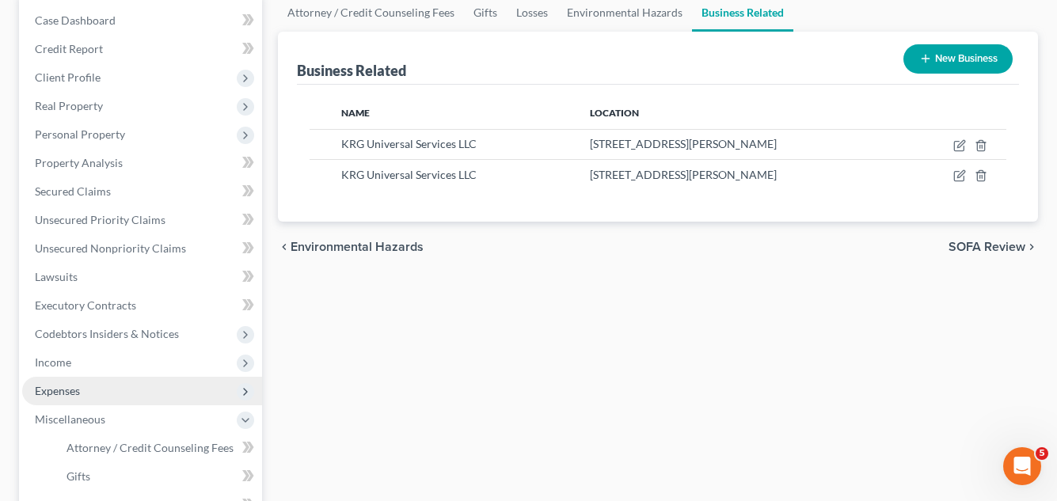
scroll to position [483, 0]
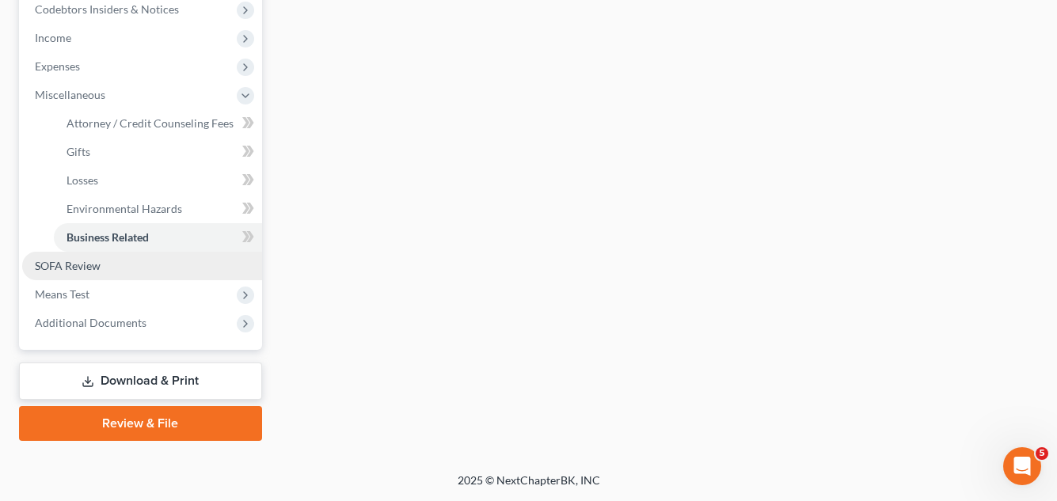
click at [82, 261] on span "SOFA Review" at bounding box center [68, 265] width 66 height 13
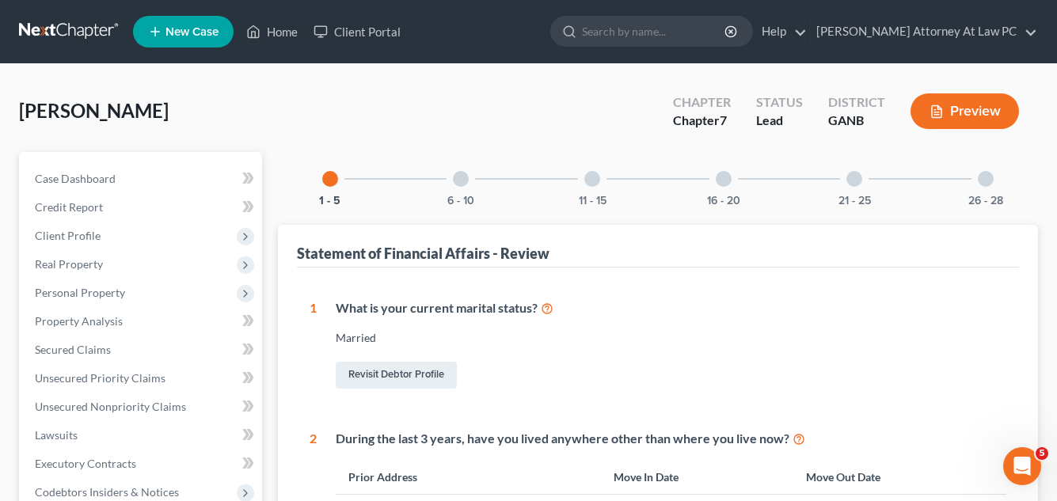
click at [984, 106] on button "Preview" at bounding box center [965, 111] width 108 height 36
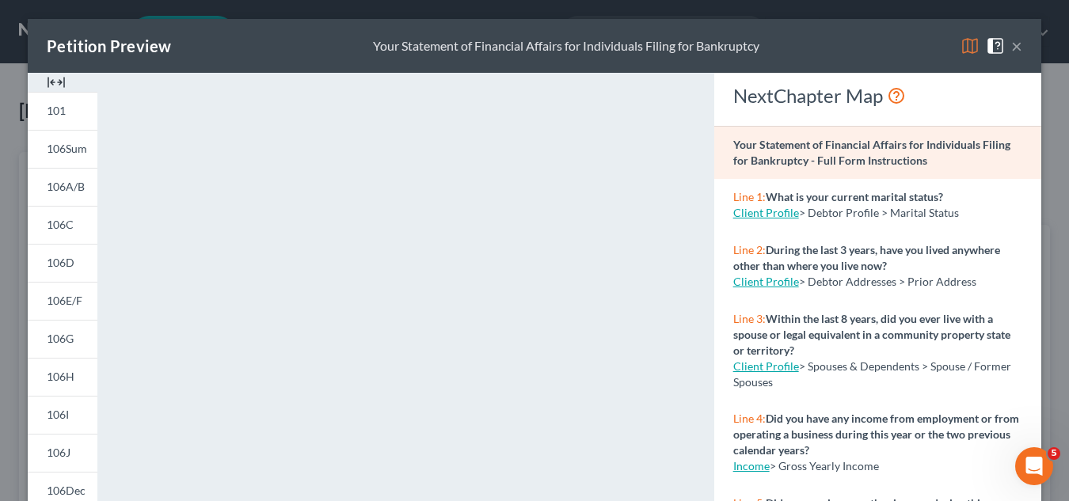
click at [1014, 43] on button "×" at bounding box center [1016, 45] width 11 height 19
